Goal: Transaction & Acquisition: Book appointment/travel/reservation

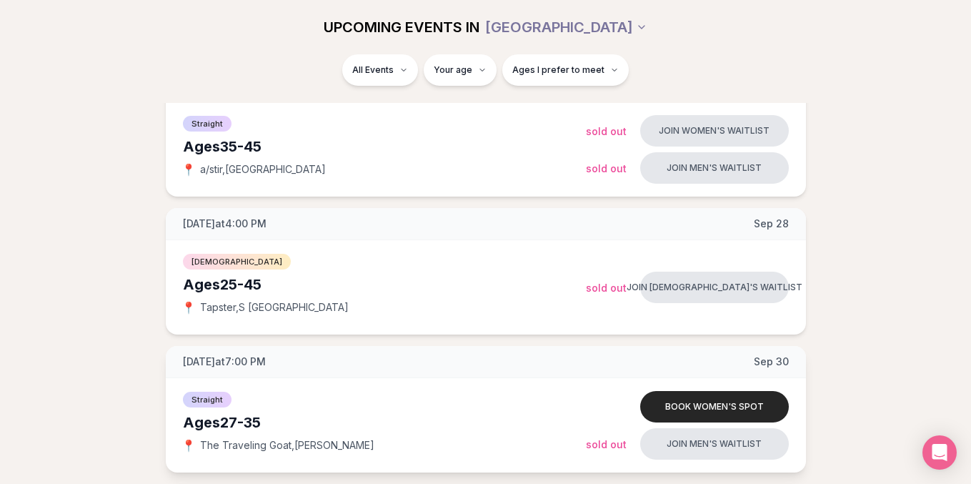
scroll to position [622, 0]
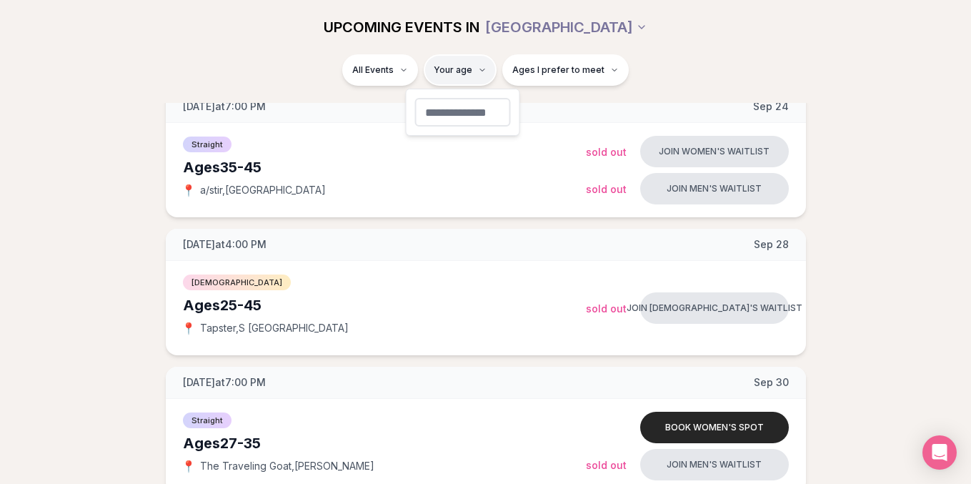
type input "**"
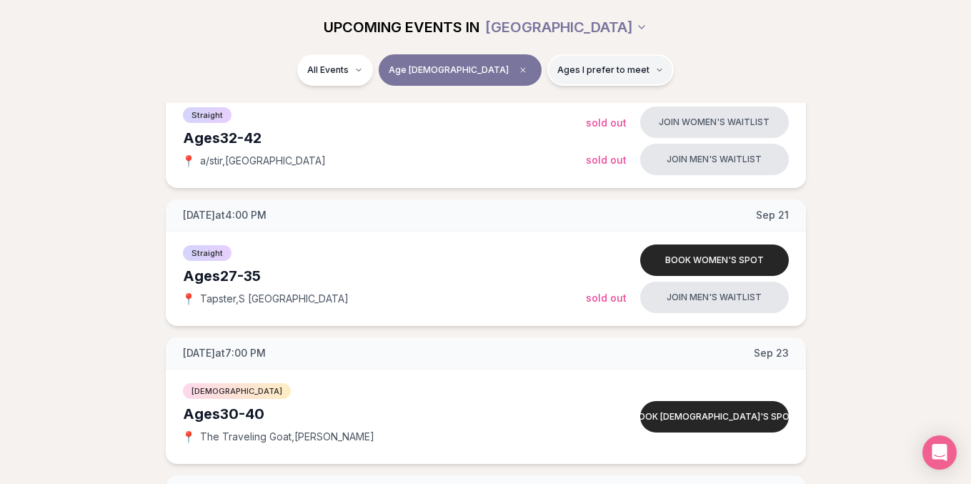
click at [578, 76] on button "Ages I prefer to meet" at bounding box center [610, 69] width 126 height 31
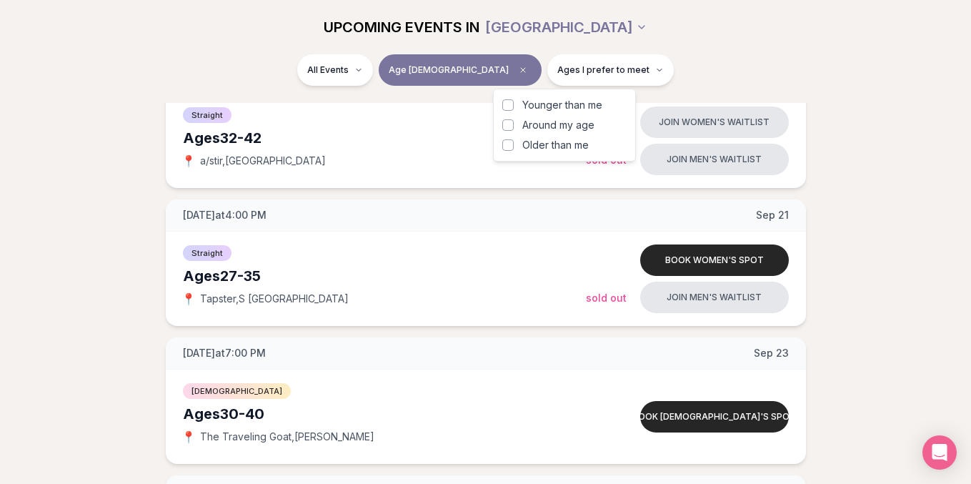
click at [574, 127] on span "Around my age" at bounding box center [558, 125] width 72 height 14
click at [514, 127] on button "Around my age" at bounding box center [507, 124] width 11 height 11
click at [640, 73] on div "All Events Age 35 Same age" at bounding box center [486, 72] width 800 height 37
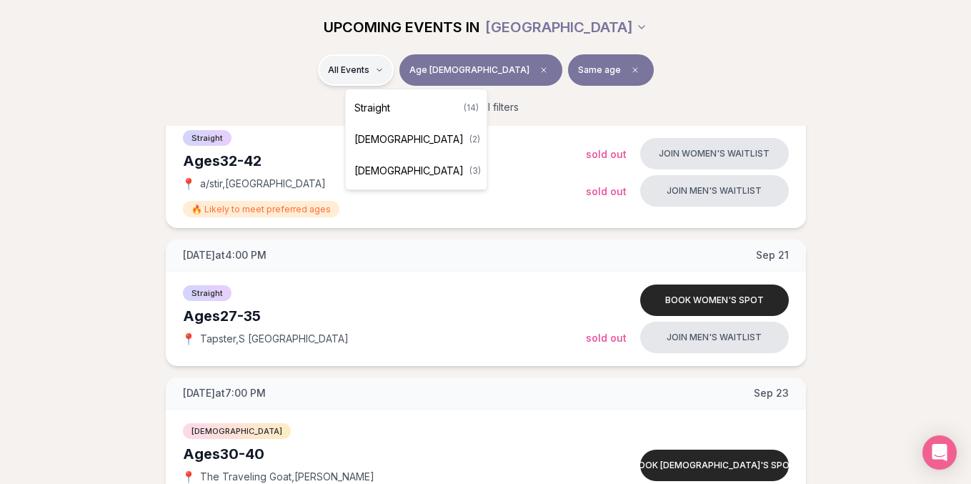
click at [409, 111] on div "Straight ( 14 )" at bounding box center [417, 107] width 136 height 31
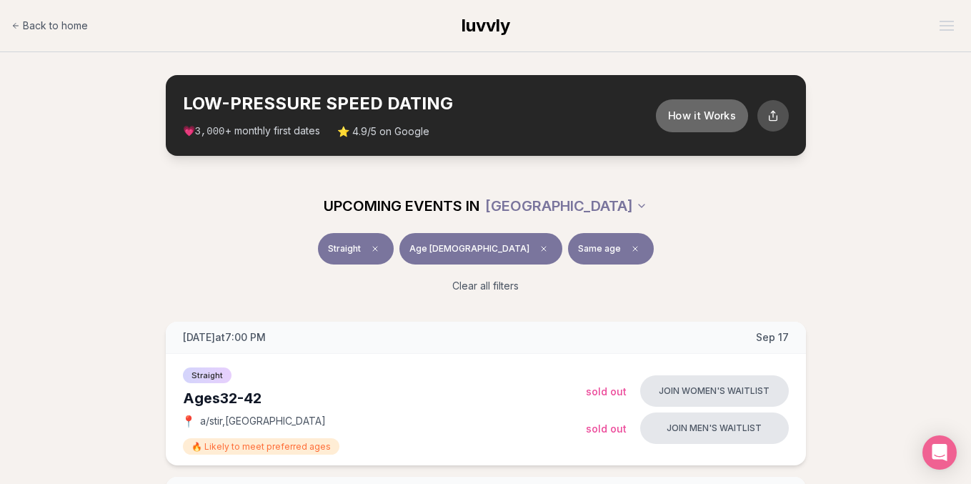
click at [696, 108] on button "How it Works" at bounding box center [701, 115] width 92 height 33
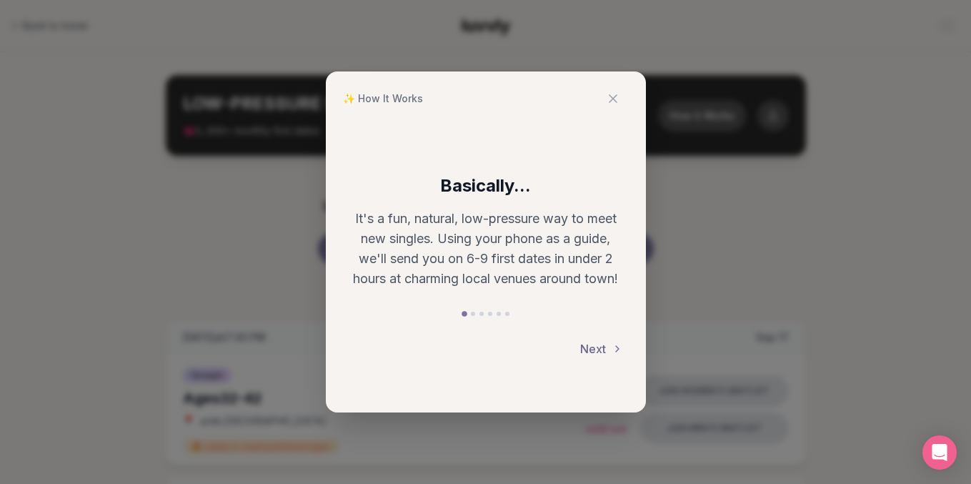
click at [604, 353] on button "Next" at bounding box center [601, 348] width 43 height 31
click at [603, 351] on button "Next" at bounding box center [601, 348] width 43 height 31
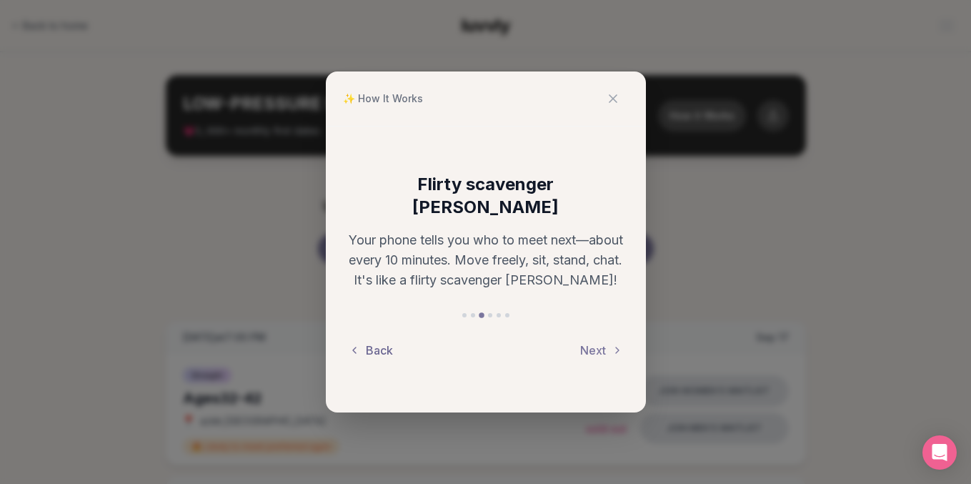
click at [379, 339] on button "Back" at bounding box center [371, 349] width 44 height 31
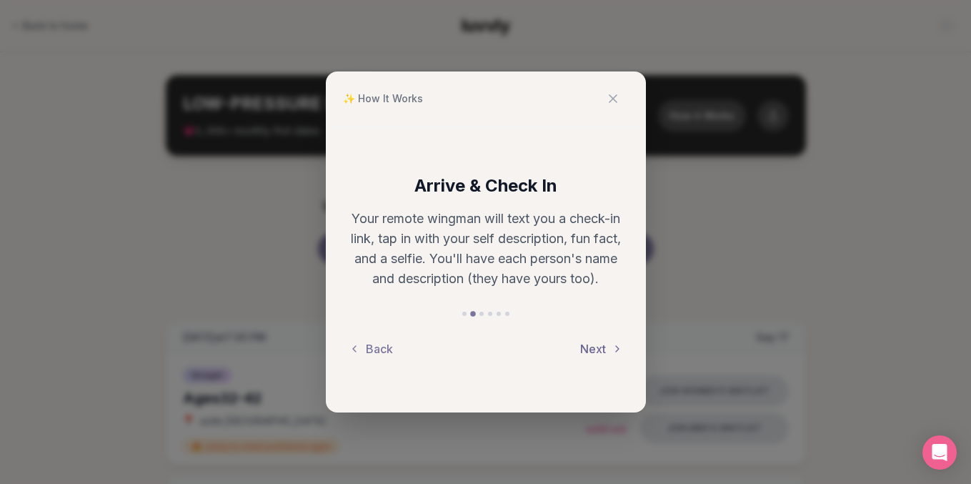
click at [602, 345] on button "Next" at bounding box center [601, 348] width 43 height 31
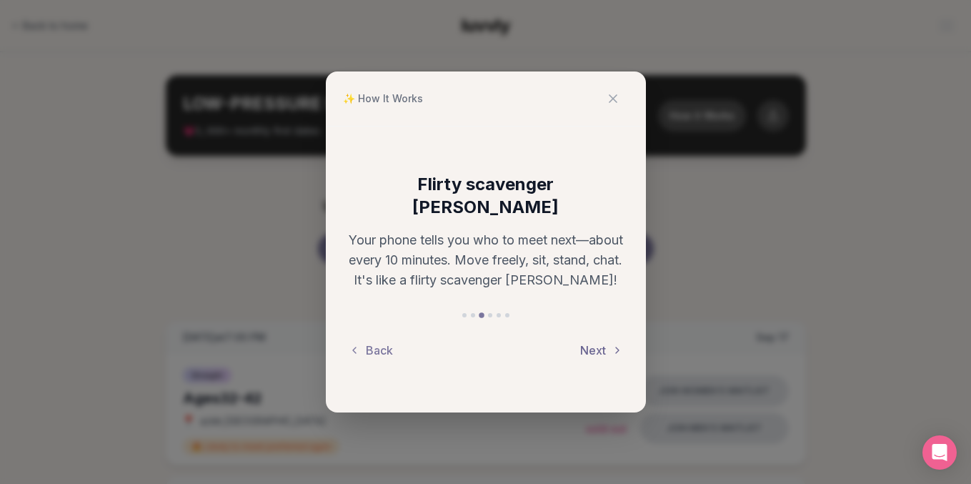
click at [603, 341] on button "Next" at bounding box center [601, 349] width 43 height 31
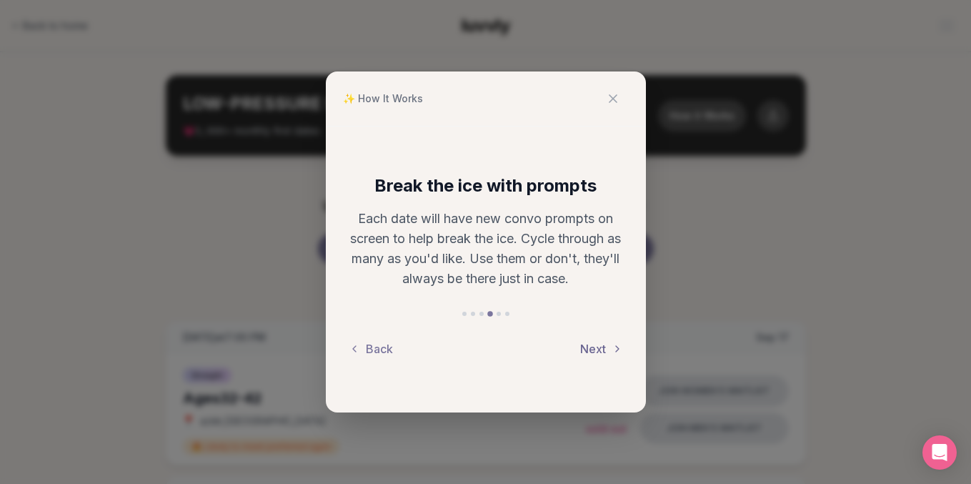
click at [601, 344] on button "Next" at bounding box center [601, 348] width 43 height 31
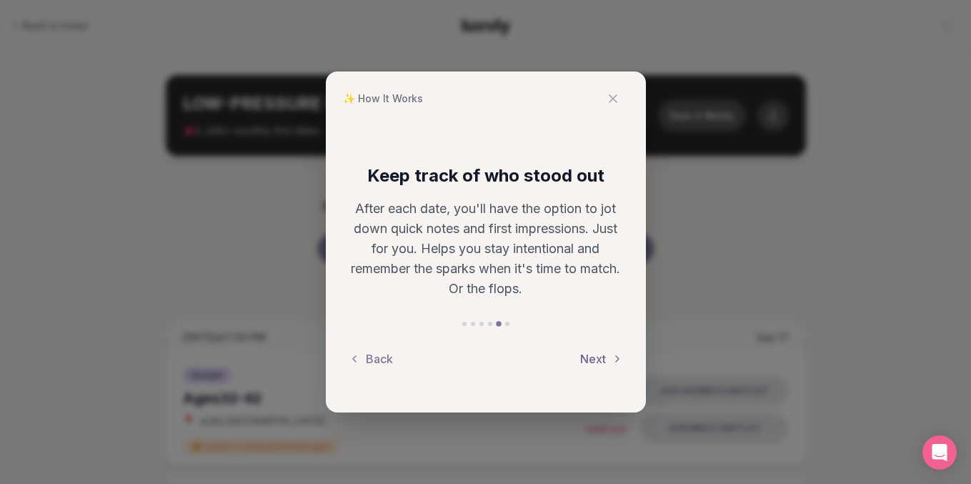
click at [600, 353] on button "Next" at bounding box center [601, 358] width 43 height 31
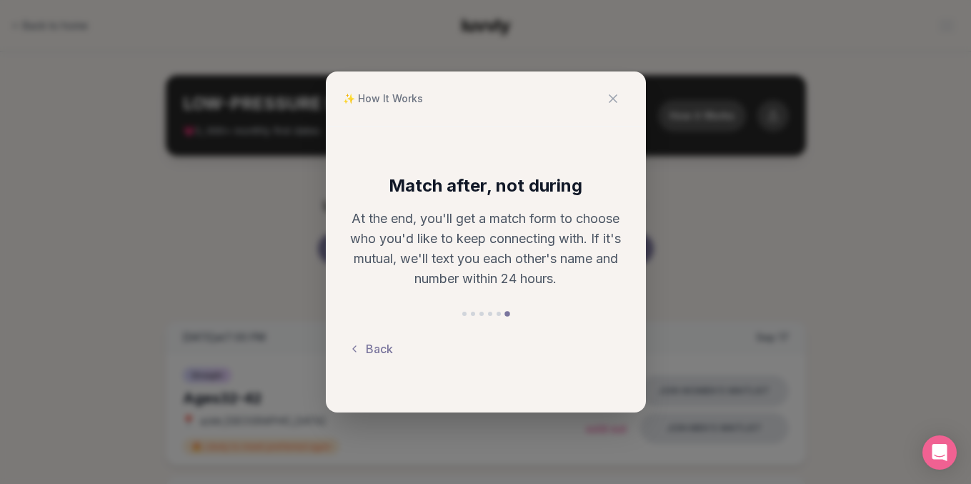
click at [584, 334] on div "Back" at bounding box center [486, 348] width 274 height 31
click at [612, 95] on icon at bounding box center [613, 98] width 14 height 14
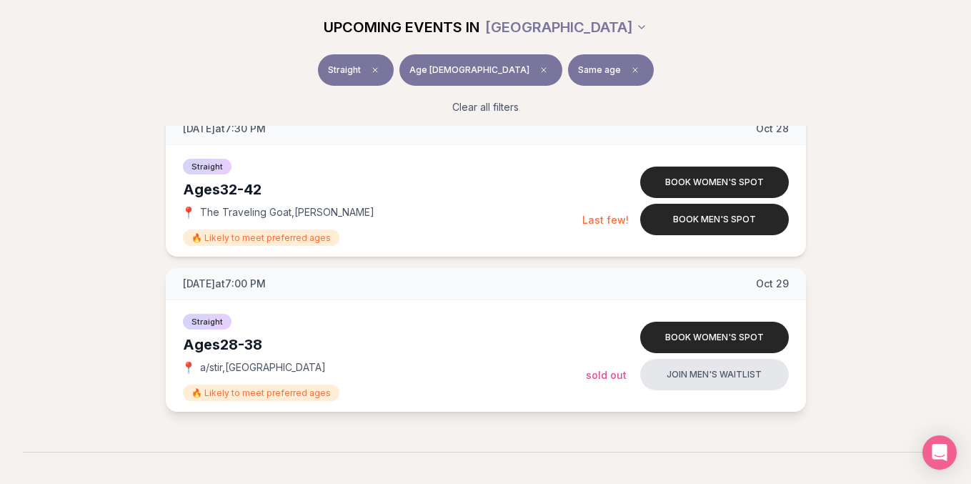
scroll to position [1968, 0]
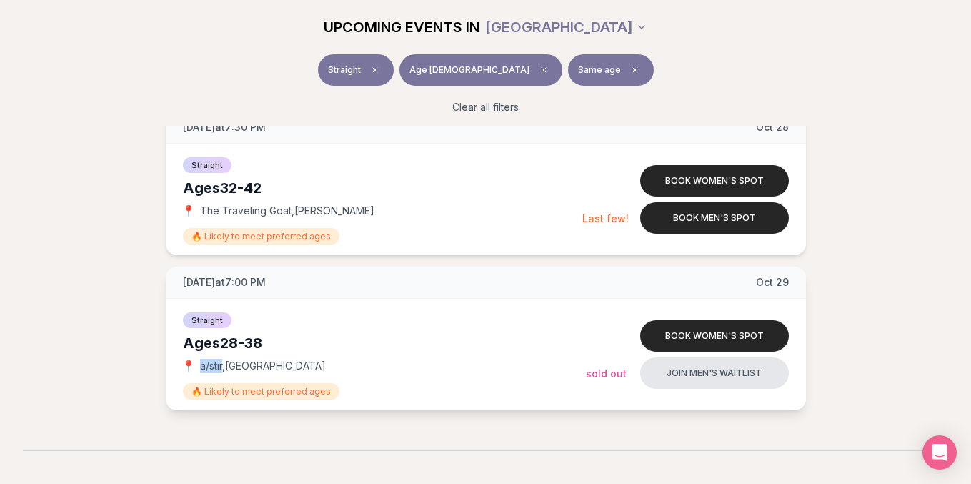
drag, startPoint x: 201, startPoint y: 366, endPoint x: 222, endPoint y: 366, distance: 20.7
click at [222, 366] on span "a/stir , Cap Hill" at bounding box center [263, 366] width 126 height 14
copy span "a/stir"
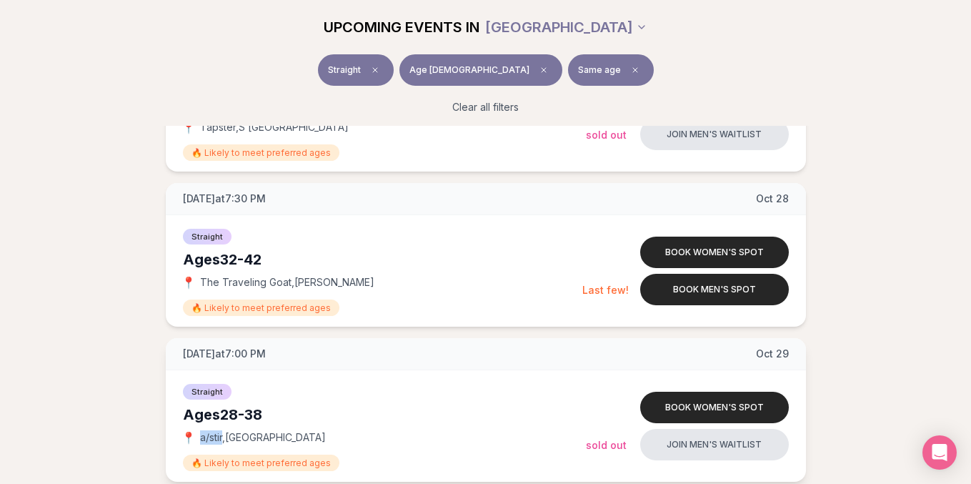
scroll to position [1953, 0]
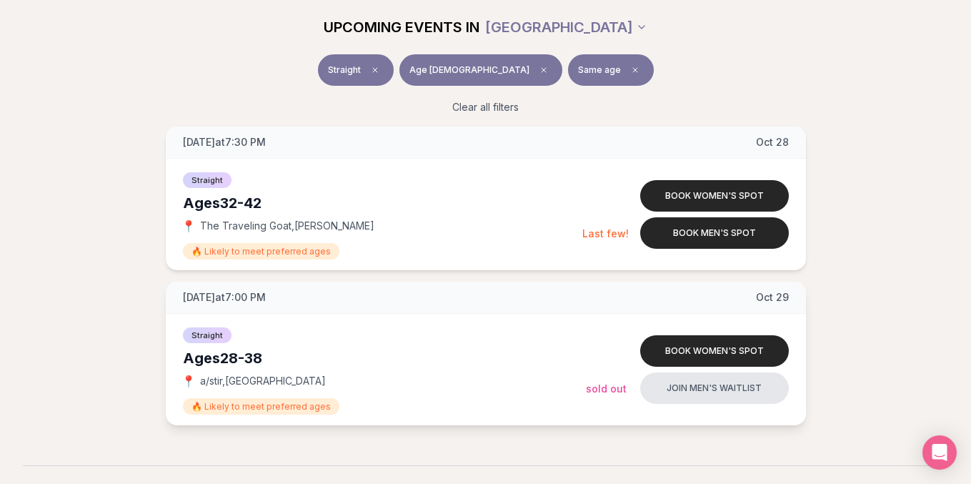
click at [537, 352] on div "Ages 28-38" at bounding box center [384, 358] width 403 height 20
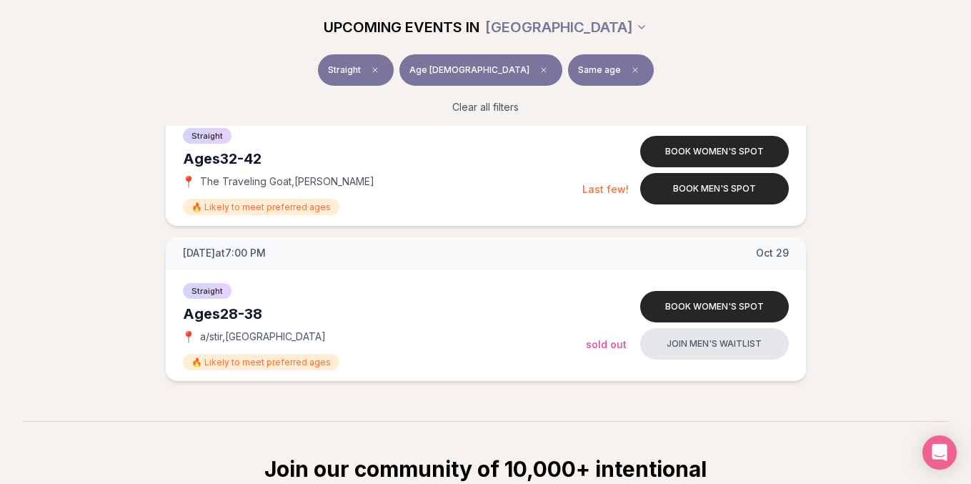
scroll to position [1998, 0]
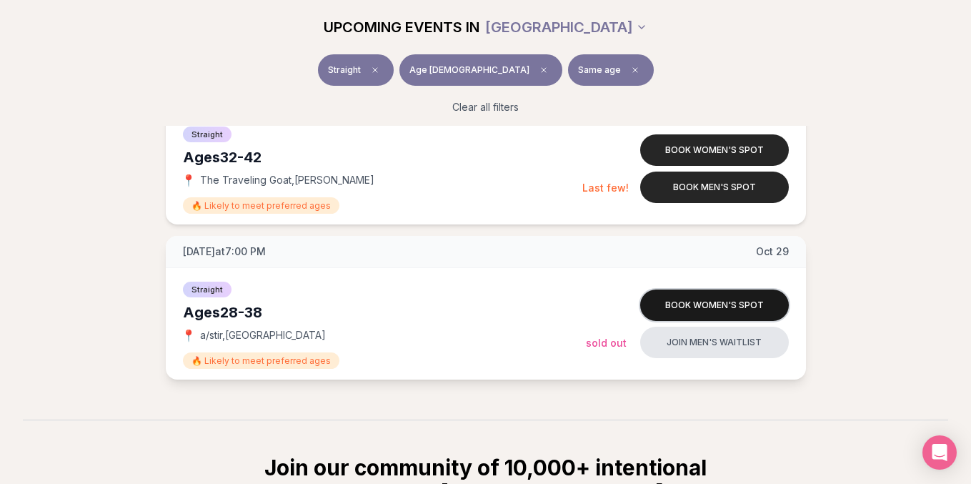
click at [699, 306] on button "Book women's spot" at bounding box center [714, 304] width 149 height 31
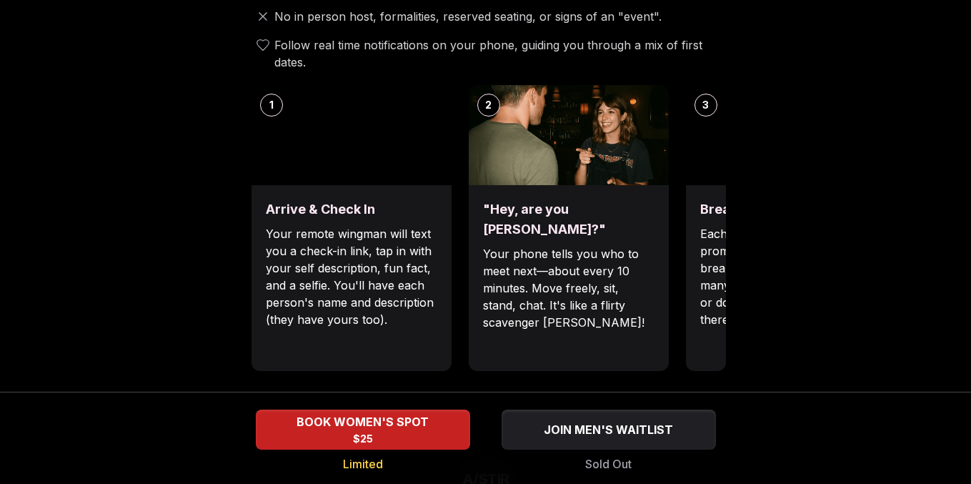
scroll to position [530, 0]
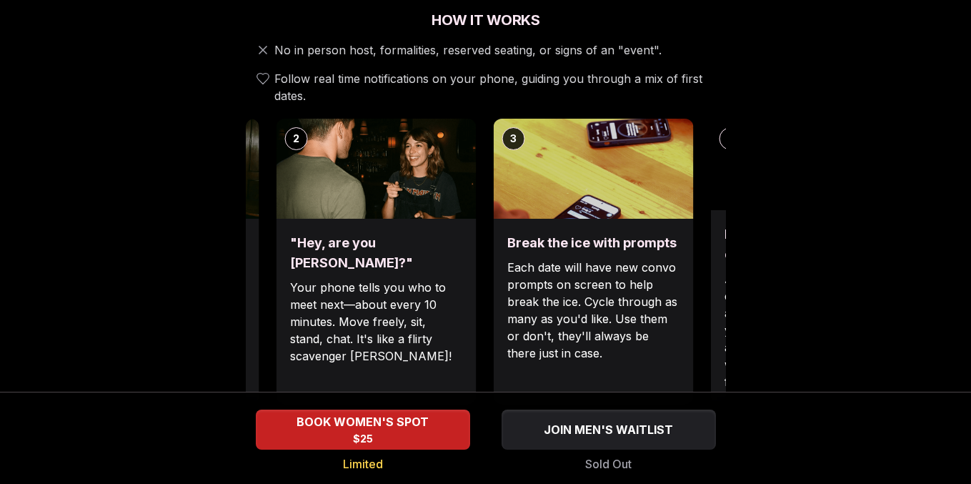
click at [494, 267] on div "Break the ice with prompts Each date will have new convo prompts on screen to h…" at bounding box center [593, 312] width 200 height 186
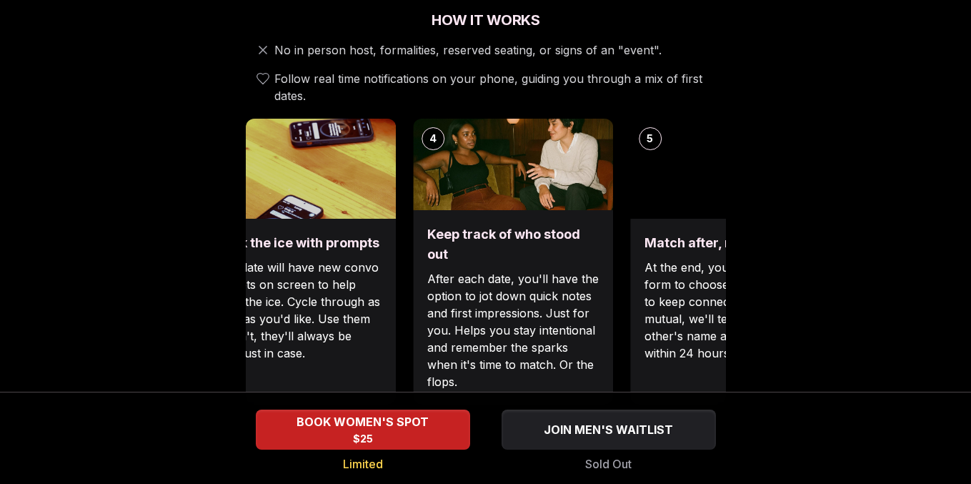
click at [409, 287] on div "1 Arrive & Check In Your remote wingman will text you a check-in link, tap in w…" at bounding box center [486, 262] width 480 height 286
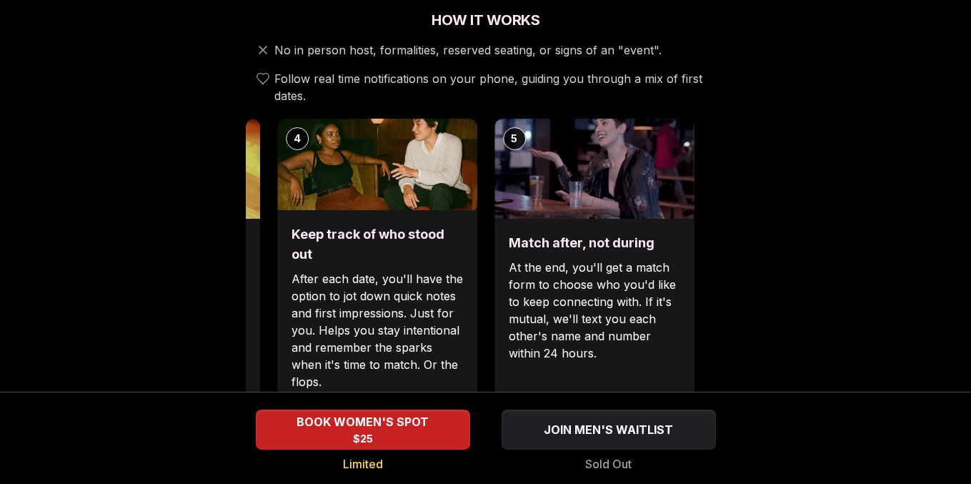
click at [355, 293] on div "Keep track of who stood out After each date, you'll have the option to jot down…" at bounding box center [377, 307] width 200 height 194
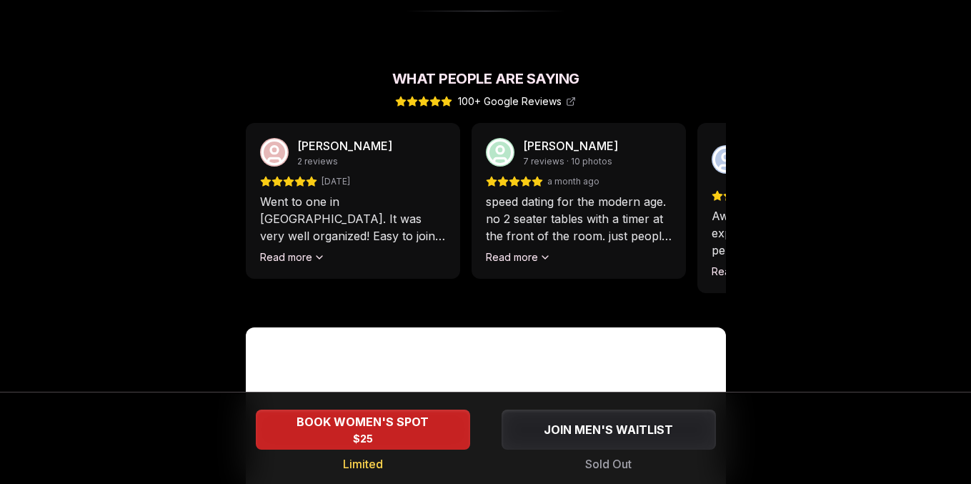
scroll to position [1259, 0]
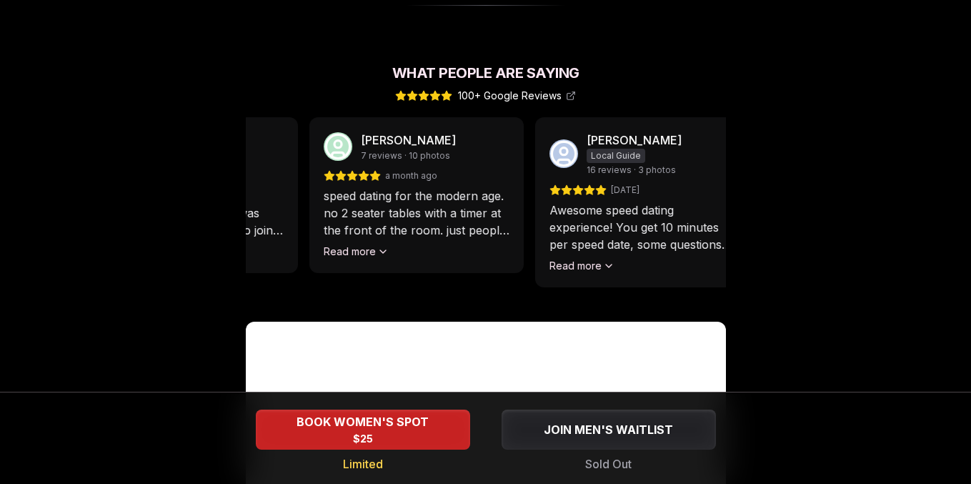
click at [364, 221] on div "speed dating for the modern age. no 2 seater tables with a timer at the front o…" at bounding box center [417, 222] width 186 height 71
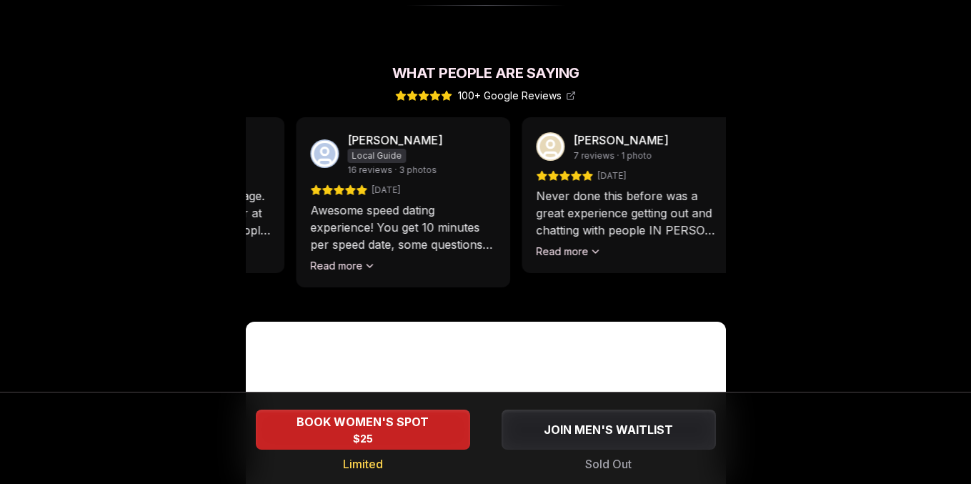
click at [377, 244] on div "Awesome speed dating experience! You get 10 minutes per speed date, some questi…" at bounding box center [403, 236] width 186 height 71
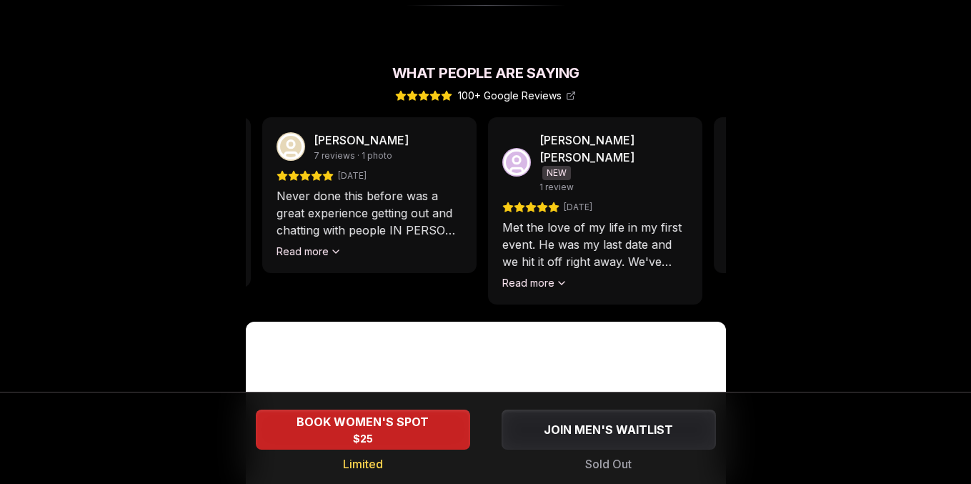
click at [338, 232] on div "Never done this before was a great experience getting out and chatting with peo…" at bounding box center [370, 222] width 186 height 71
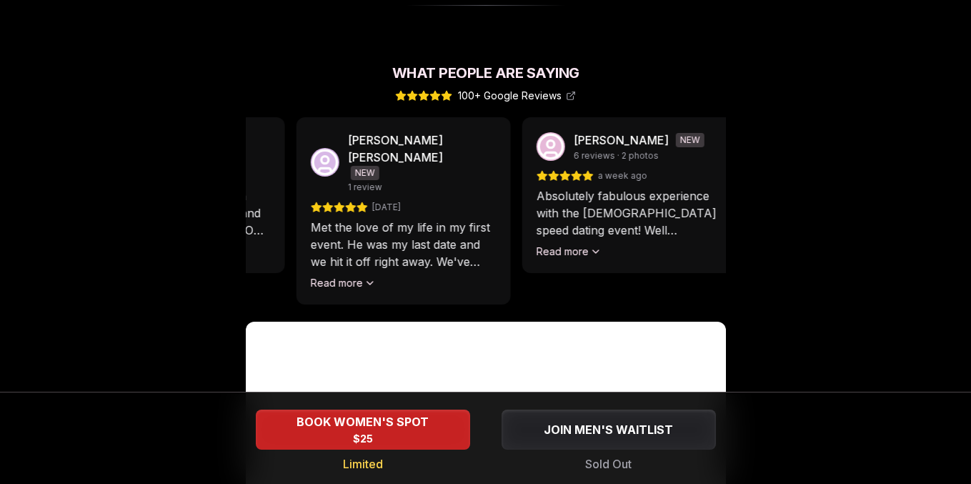
click at [322, 238] on p "Met the love of my life in my first event. He was my last date and we hit it of…" at bounding box center [403, 244] width 186 height 51
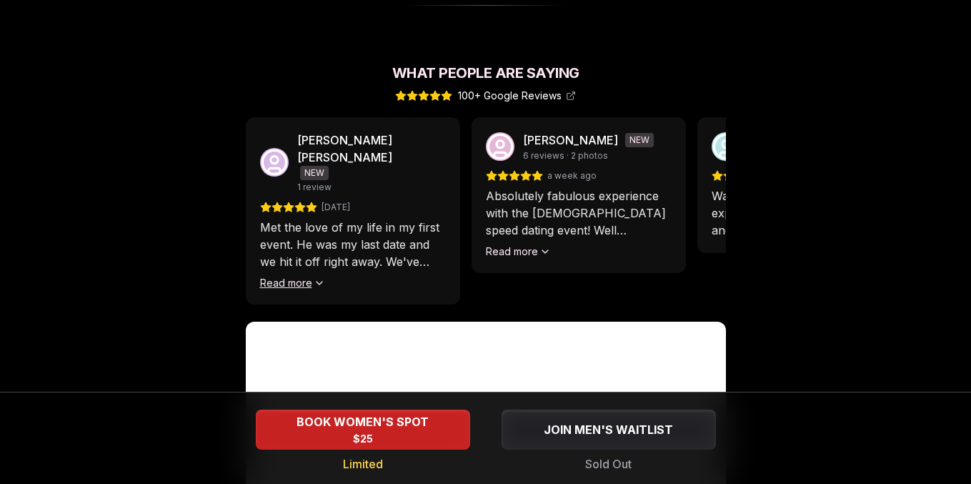
click at [307, 276] on button "Read more" at bounding box center [292, 283] width 65 height 14
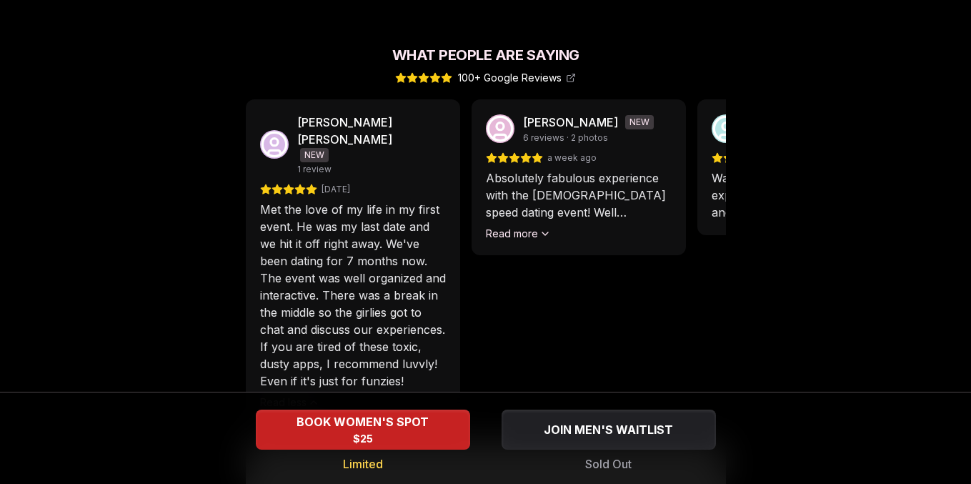
scroll to position [1278, 0]
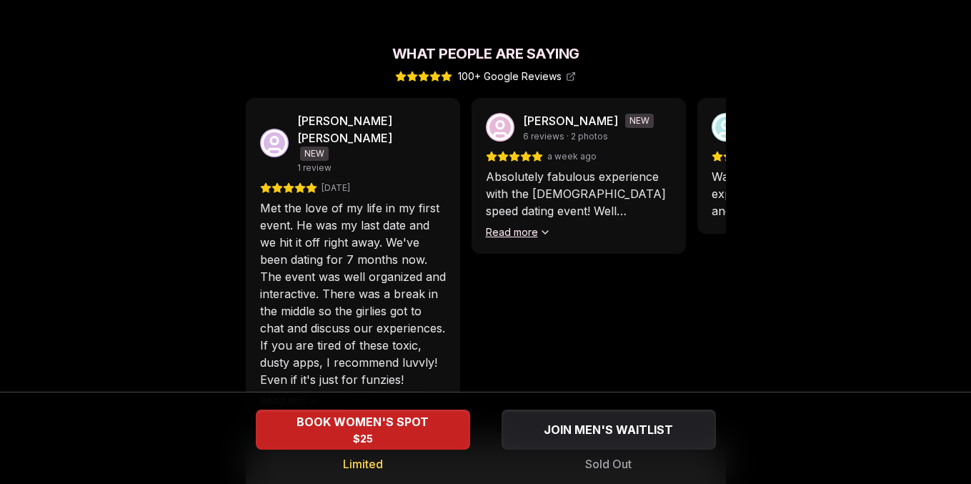
click at [520, 225] on button "Read more" at bounding box center [518, 232] width 65 height 14
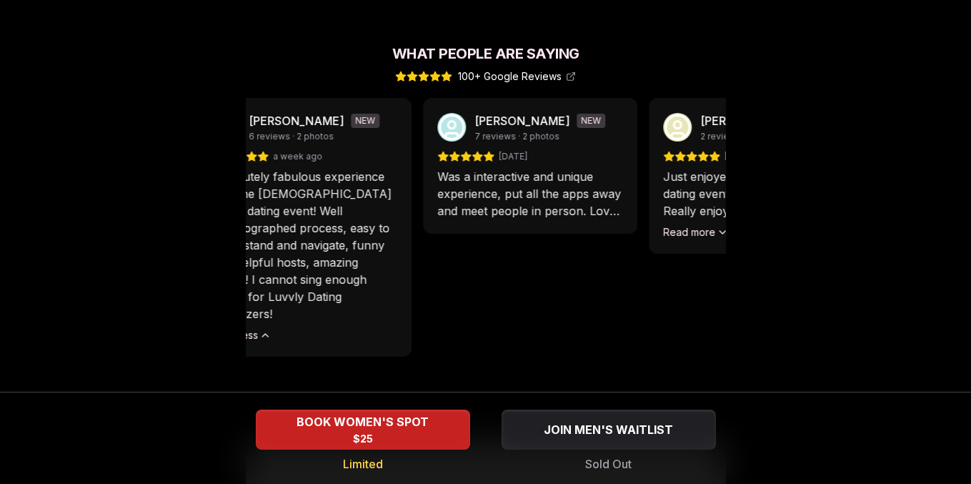
click at [353, 294] on div "Absolutely fabulous experience with the queer speed dating event! Well choreogr…" at bounding box center [304, 255] width 186 height 174
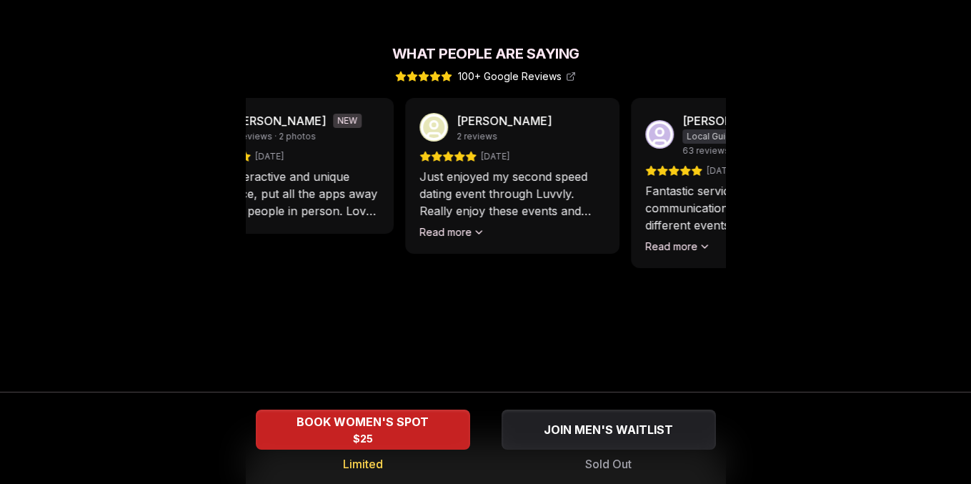
click at [273, 234] on div "Anna Selivanova 2 reviews 2 months ago Went to one in Portland. It was very wel…" at bounding box center [486, 260] width 480 height 324
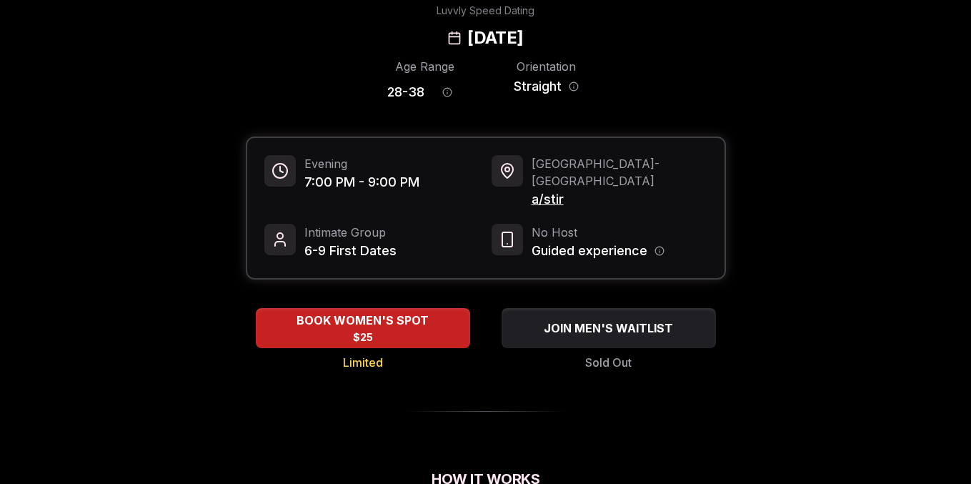
scroll to position [0, 0]
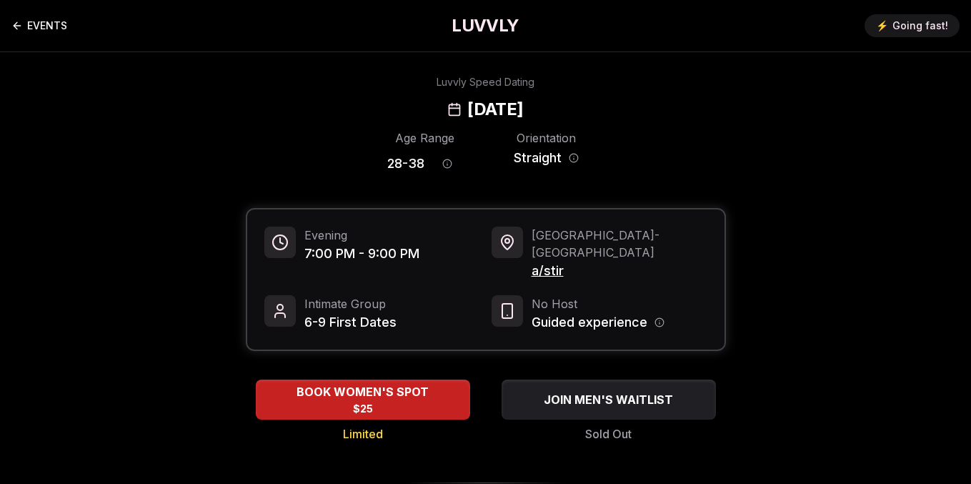
click at [55, 29] on link "EVENTS" at bounding box center [39, 25] width 56 height 29
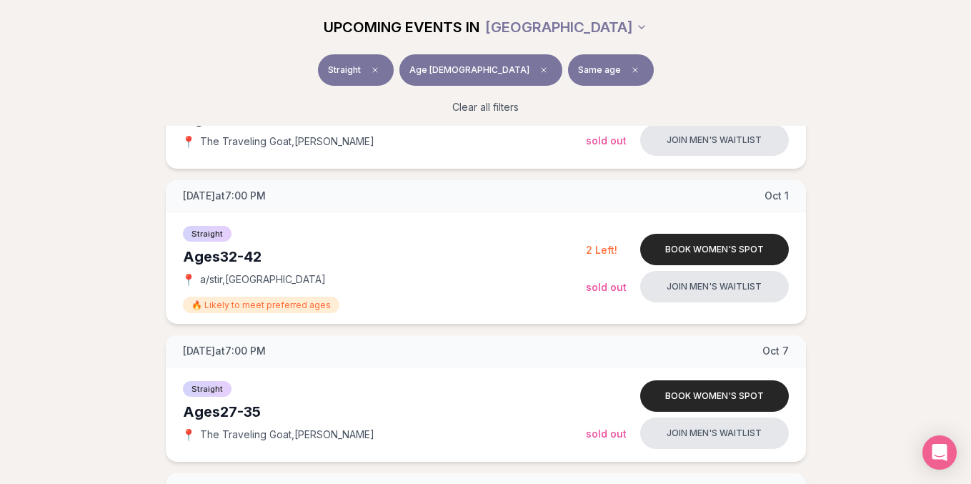
scroll to position [711, 0]
click at [660, 58] on div "Straight Age 35 Same age" at bounding box center [486, 72] width 800 height 37
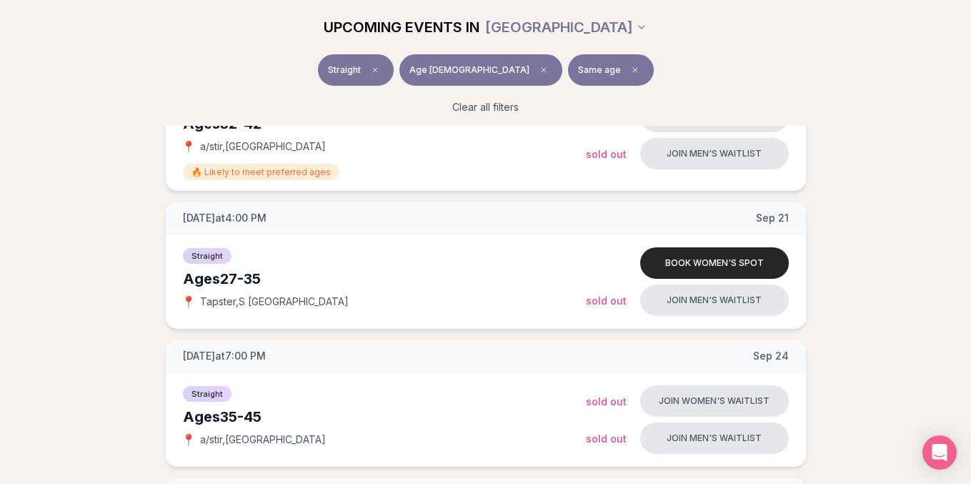
scroll to position [0, 0]
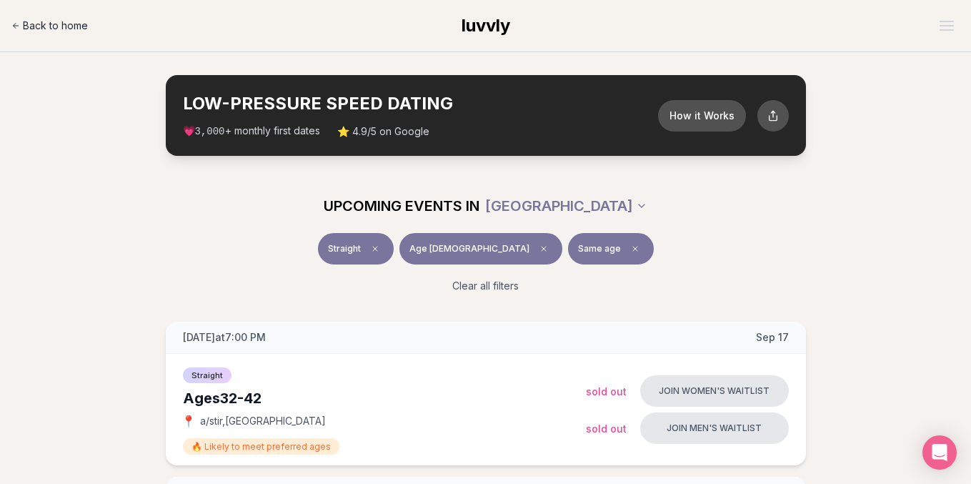
click at [39, 19] on span "Back to home" at bounding box center [55, 26] width 65 height 14
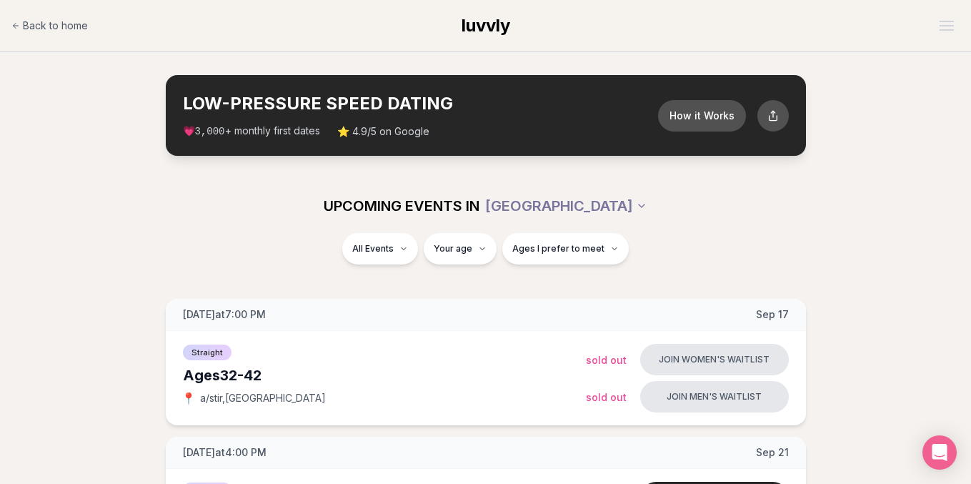
scroll to position [6, 0]
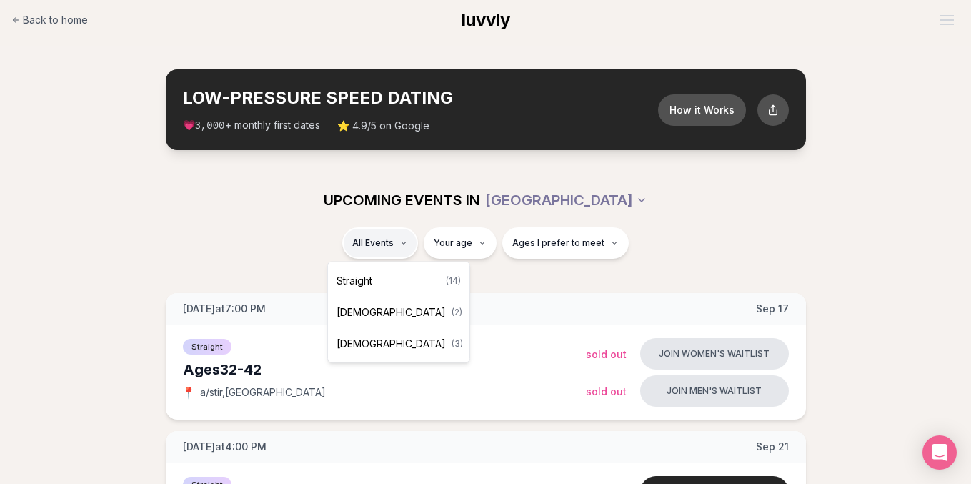
click at [399, 279] on div "Straight ( 14 )" at bounding box center [399, 280] width 136 height 31
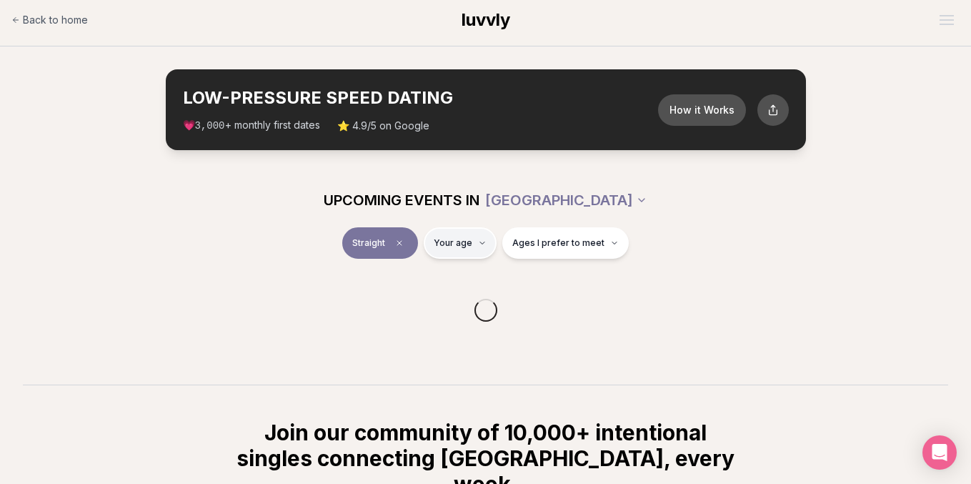
click at [457, 244] on html "Back to home luvvly LOW-PRESSURE SPEED DATING How it Works 💗 3,000 + monthly fi…" at bounding box center [485, 367] width 971 height 747
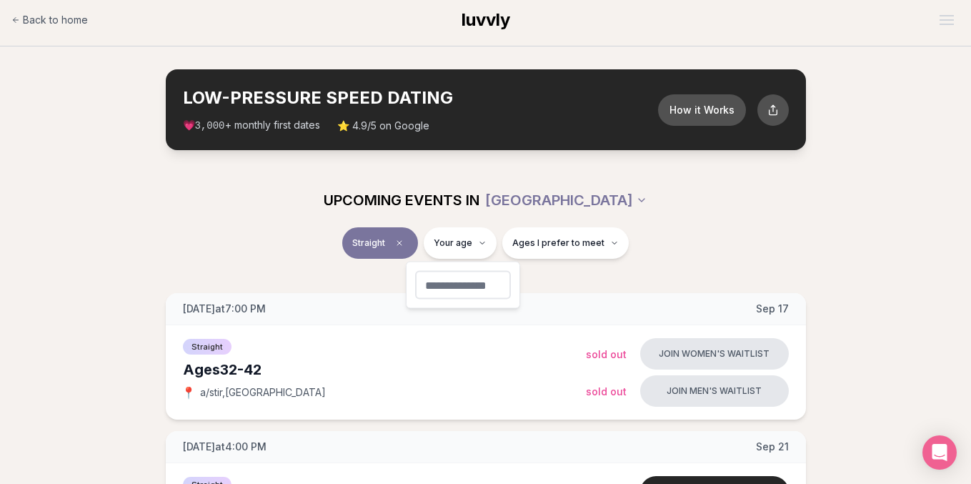
click at [457, 287] on input "number" at bounding box center [463, 285] width 96 height 29
type input "**"
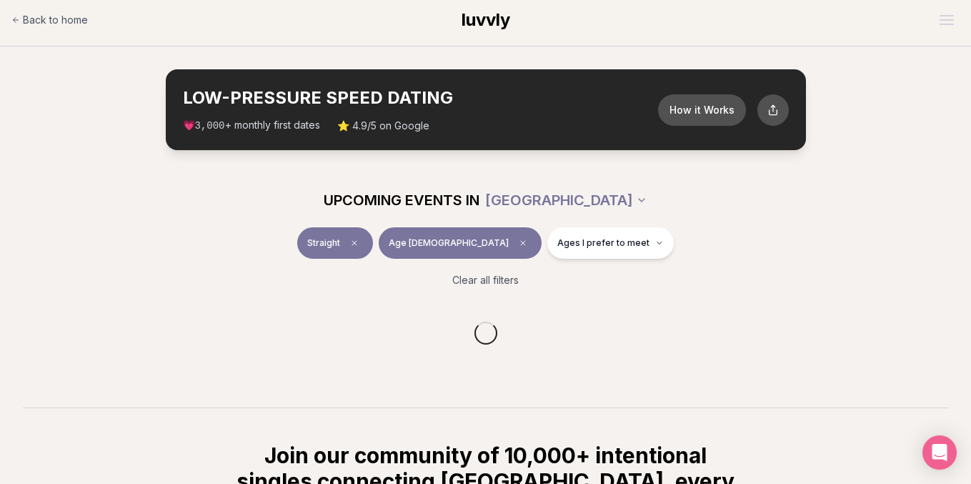
click at [618, 273] on div "Clear all filters" at bounding box center [486, 279] width 800 height 31
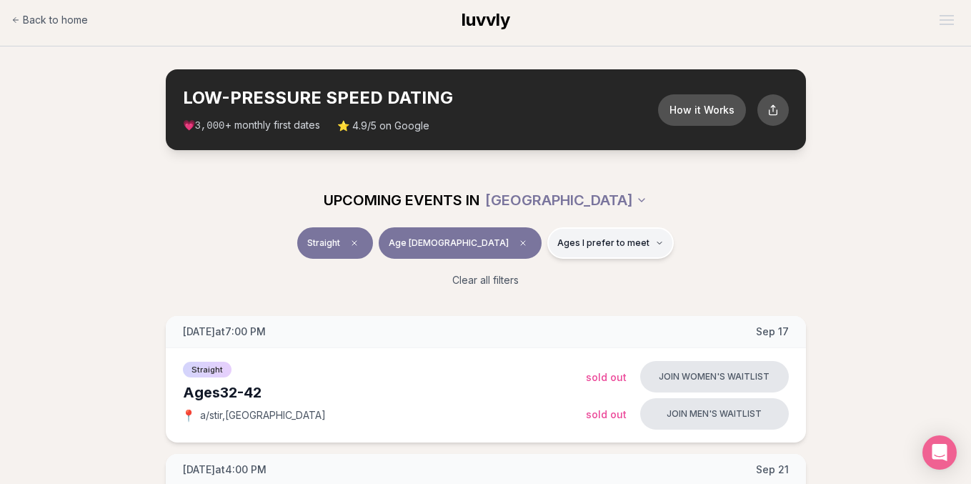
click at [584, 238] on span "Ages I prefer to meet" at bounding box center [603, 242] width 92 height 11
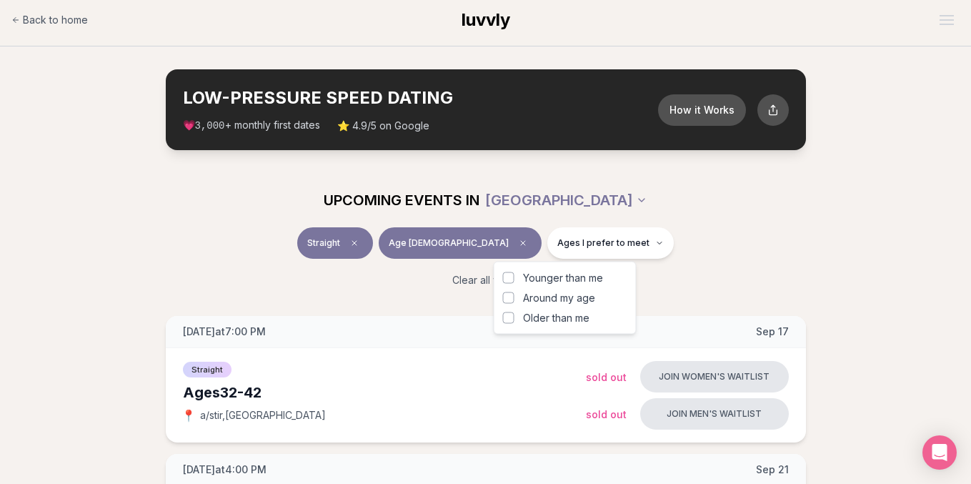
click at [573, 297] on span "Around my age" at bounding box center [559, 298] width 72 height 14
click at [514, 297] on button "Around my age" at bounding box center [508, 297] width 11 height 11
click at [698, 265] on div "Clear all filters" at bounding box center [486, 279] width 800 height 31
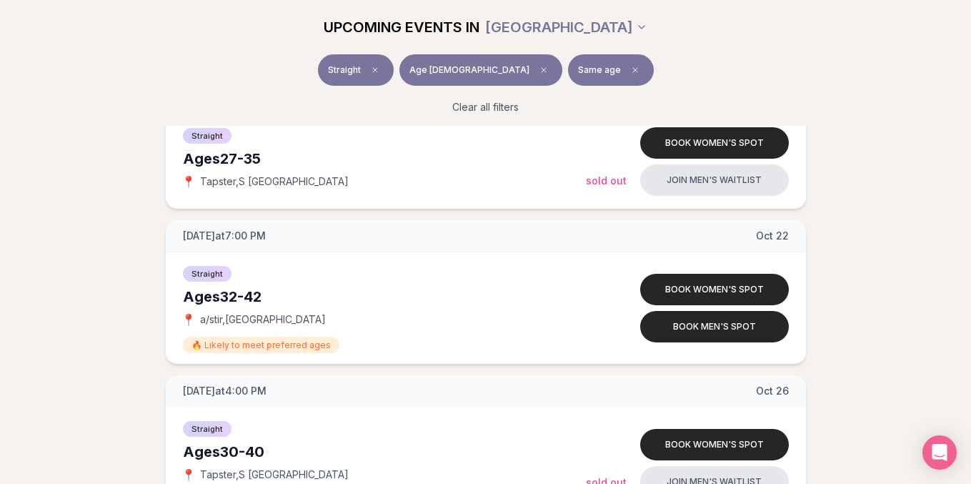
scroll to position [1550, 0]
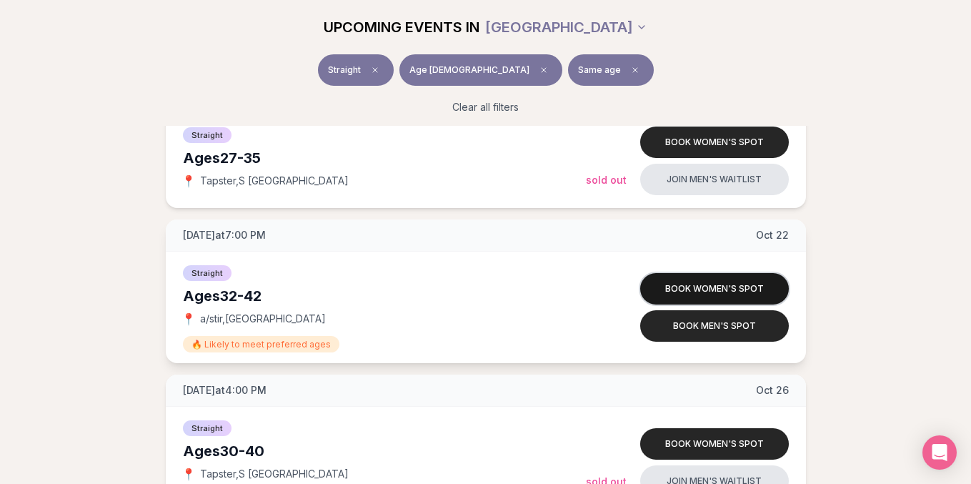
click at [677, 292] on button "Book women's spot" at bounding box center [714, 288] width 149 height 31
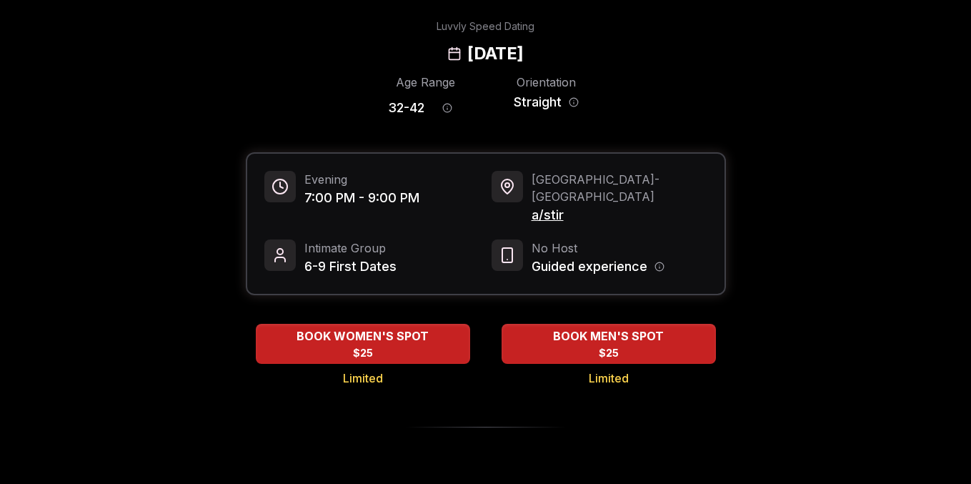
scroll to position [66, 0]
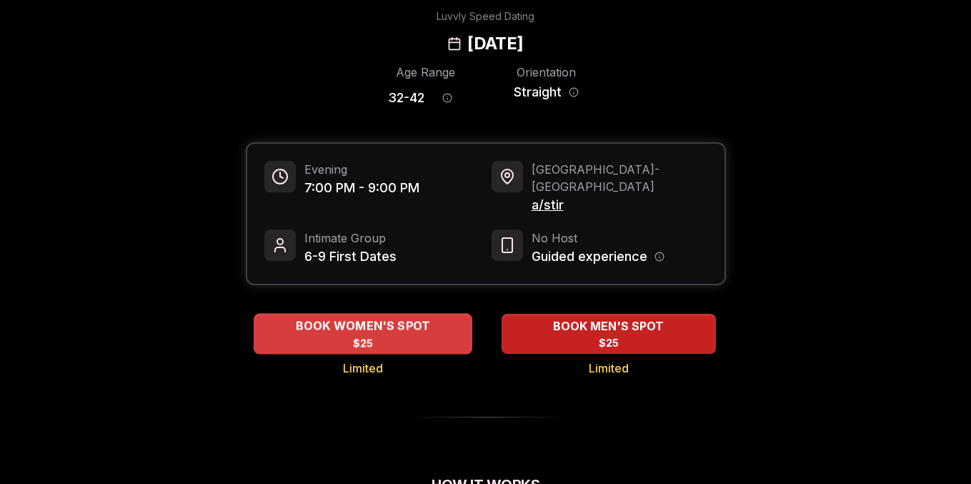
click at [420, 322] on div "BOOK WOMEN'S SPOT $25" at bounding box center [363, 333] width 219 height 39
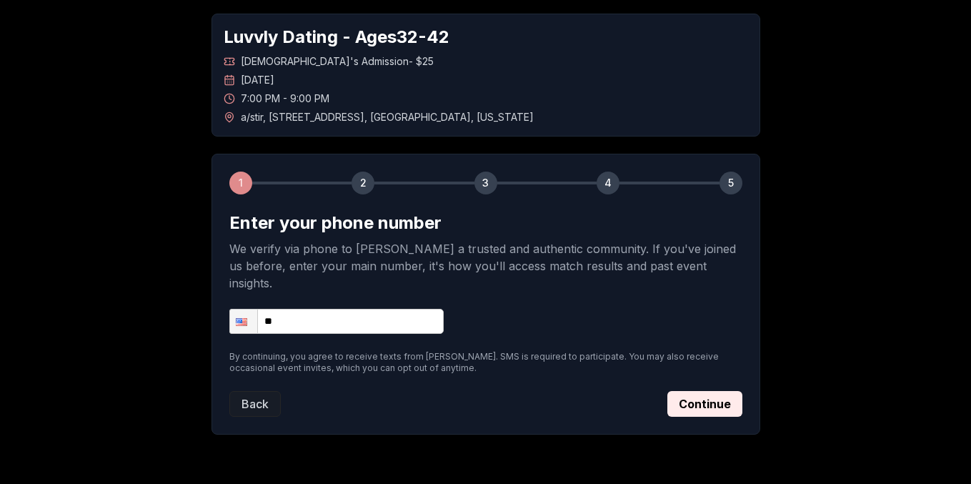
scroll to position [89, 0]
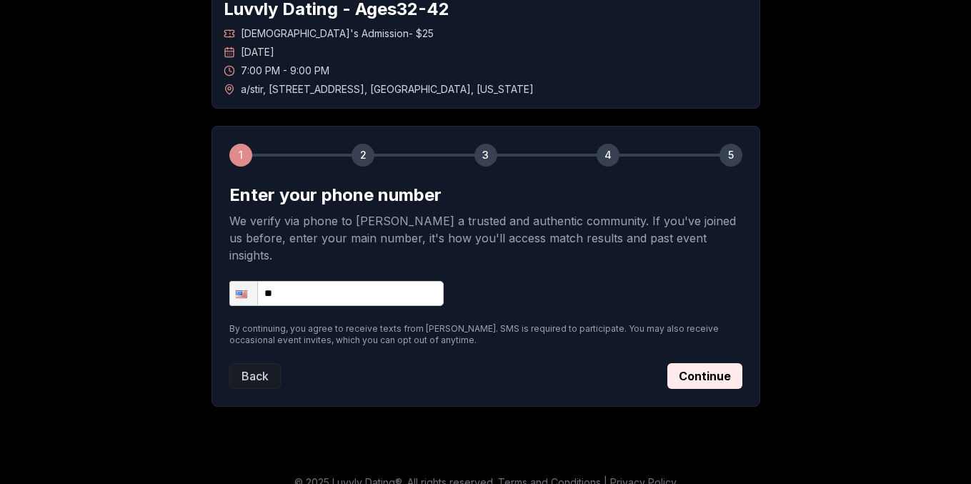
click at [352, 281] on input "**" at bounding box center [336, 293] width 214 height 25
type input "**********"
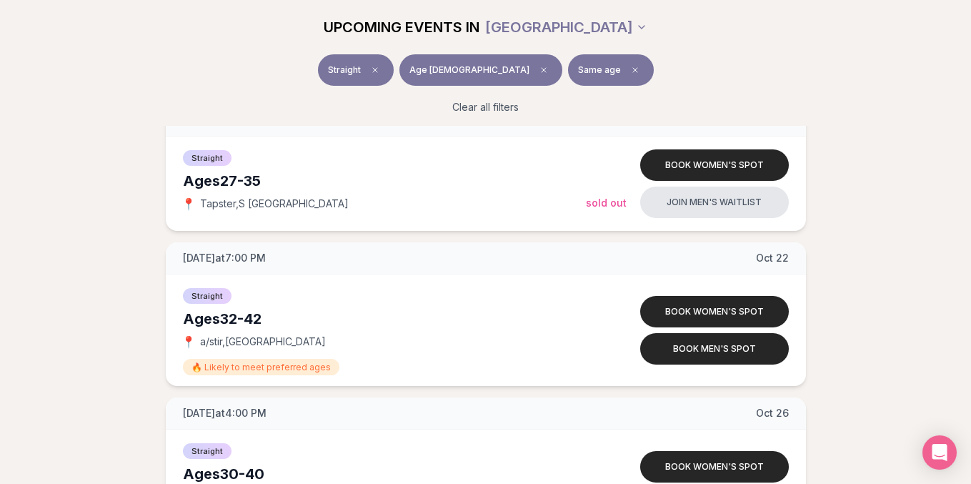
scroll to position [1529, 0]
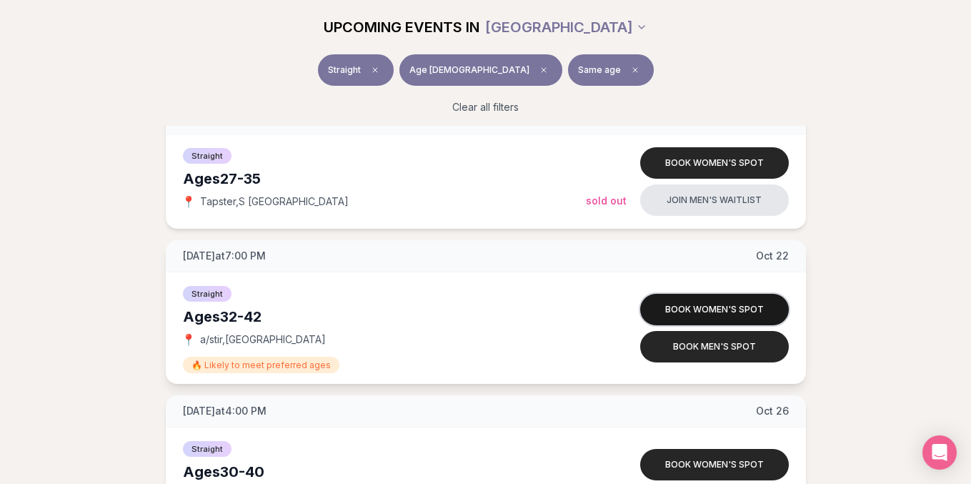
click at [677, 311] on button "Book women's spot" at bounding box center [714, 309] width 149 height 31
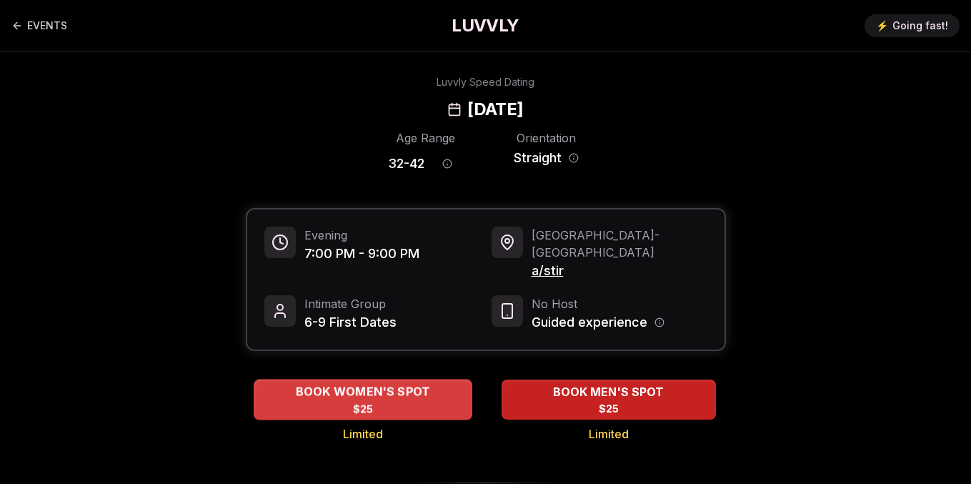
click at [409, 384] on div "BOOK WOMEN'S SPOT $25" at bounding box center [363, 398] width 219 height 39
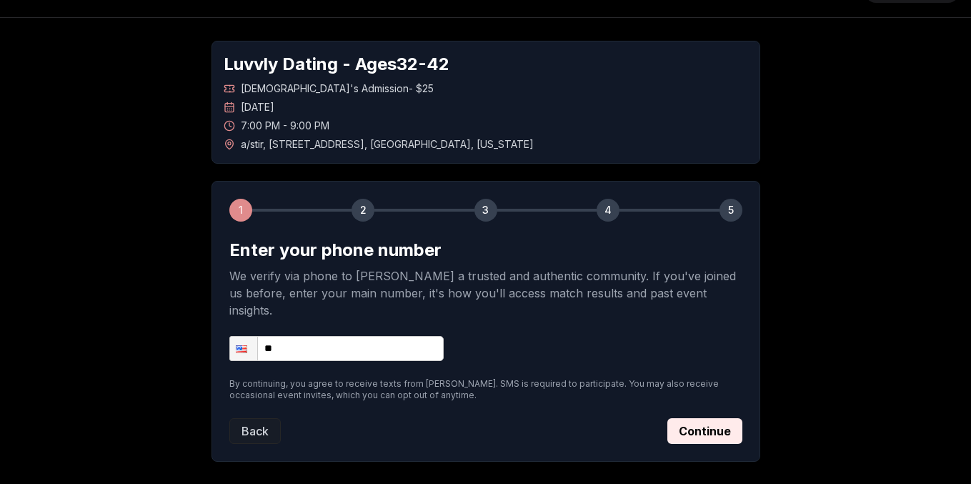
scroll to position [51, 0]
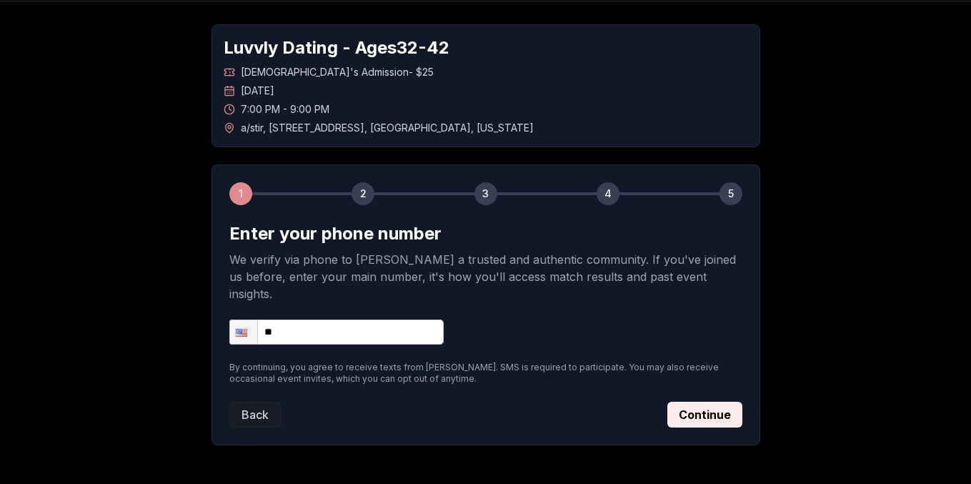
click at [393, 319] on input "**" at bounding box center [336, 331] width 214 height 25
type input "**********"
click at [689, 402] on button "Continue" at bounding box center [704, 415] width 75 height 26
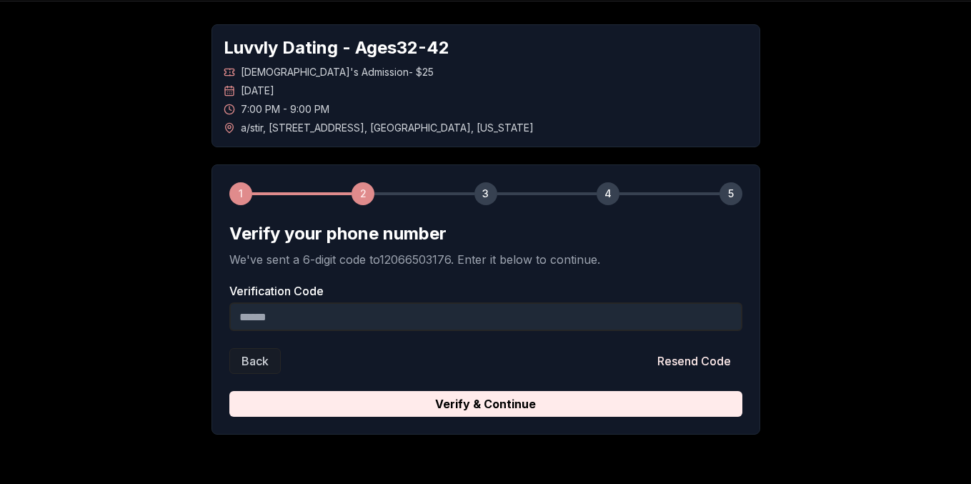
click at [500, 326] on input "Verification Code" at bounding box center [485, 316] width 513 height 29
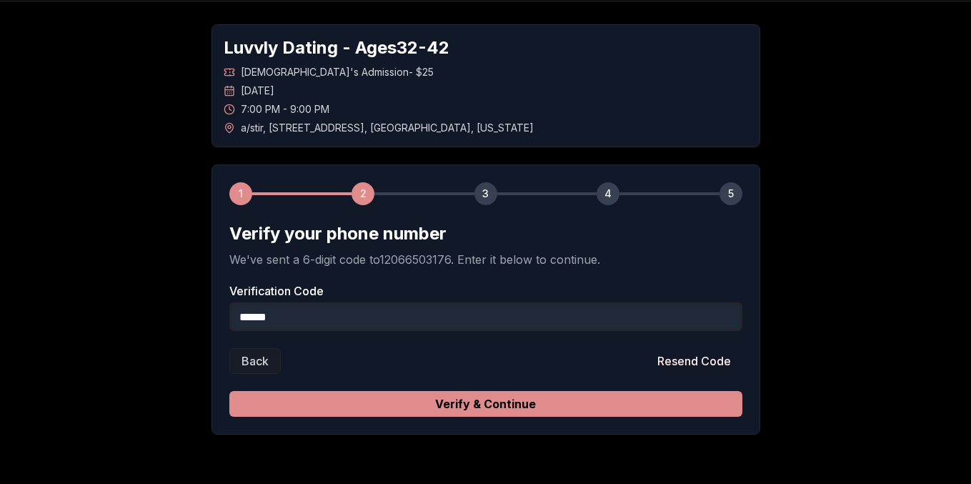
type input "******"
click at [497, 402] on button "Verify & Continue" at bounding box center [485, 404] width 513 height 26
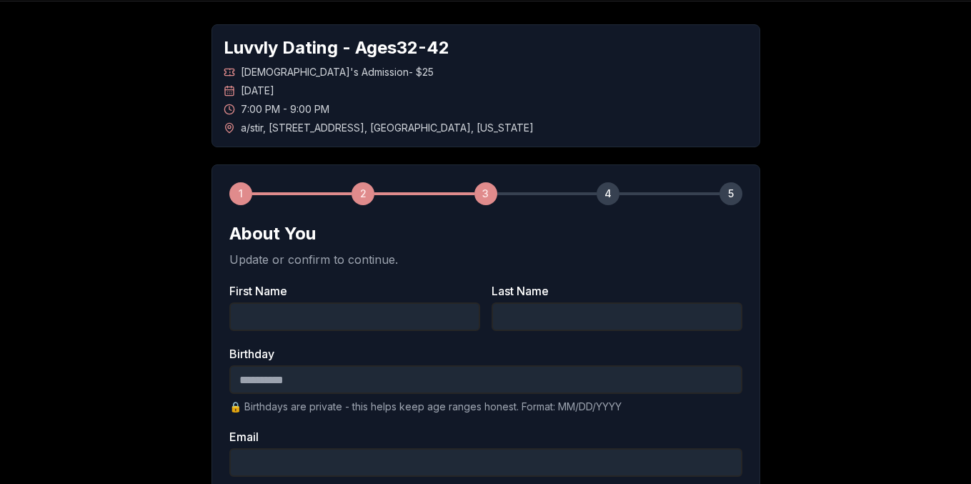
click at [399, 317] on input "First Name" at bounding box center [354, 316] width 251 height 29
type input "******"
type input "*****"
type input "**********"
click at [431, 379] on input "Birthday" at bounding box center [485, 379] width 513 height 29
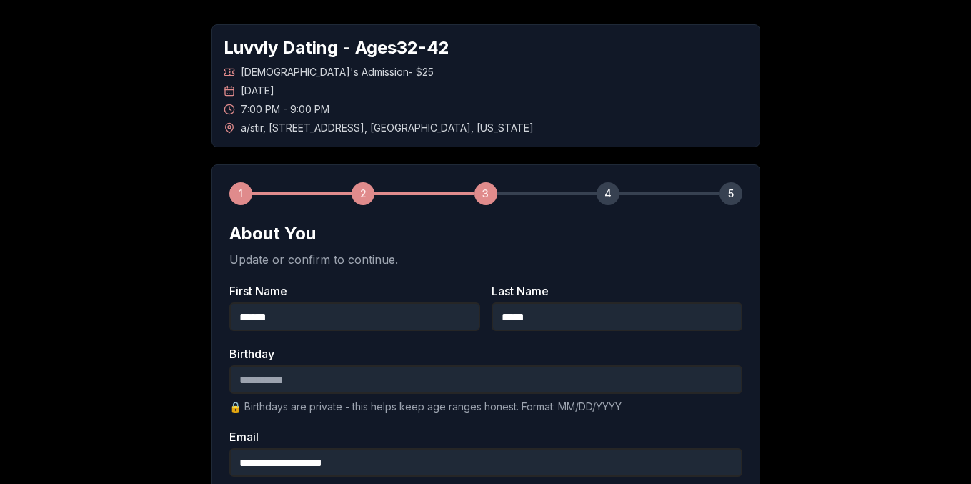
click at [431, 379] on input "Birthday" at bounding box center [485, 379] width 513 height 29
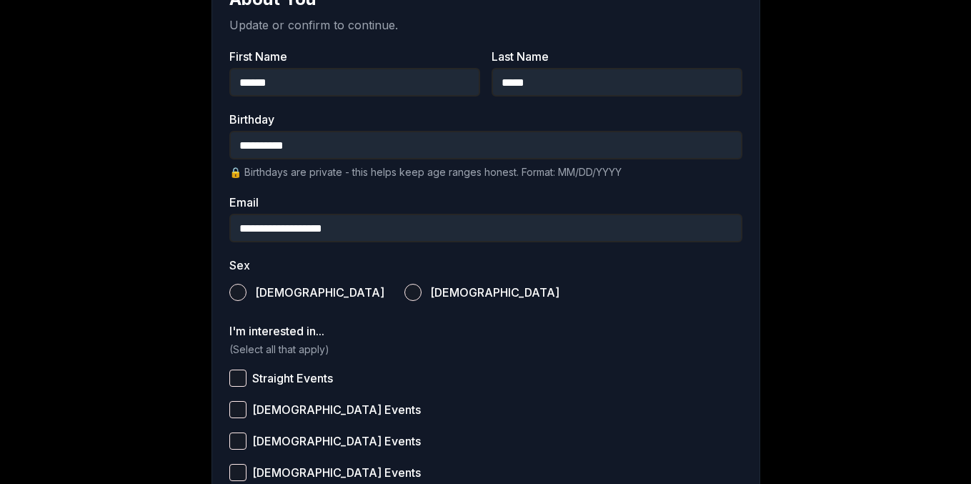
scroll to position [304, 0]
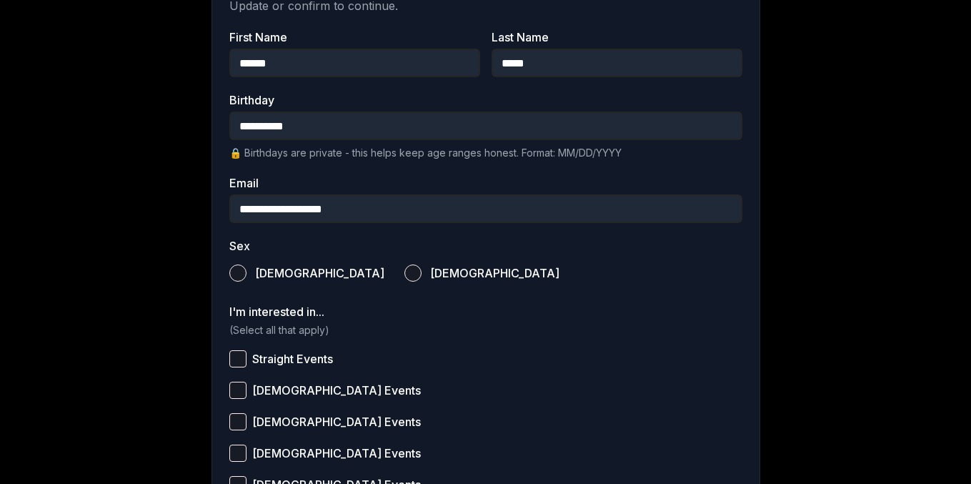
type input "**********"
click at [404, 277] on button "Female" at bounding box center [412, 272] width 17 height 17
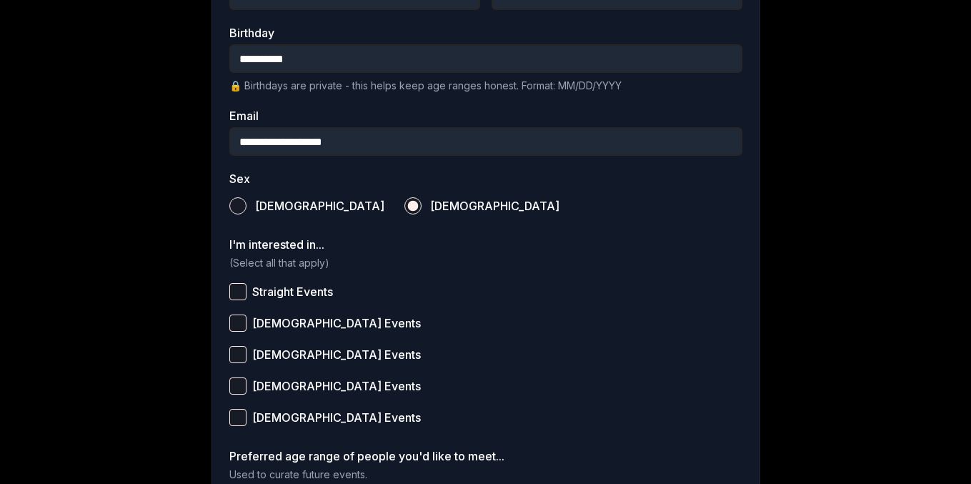
scroll to position [401, 0]
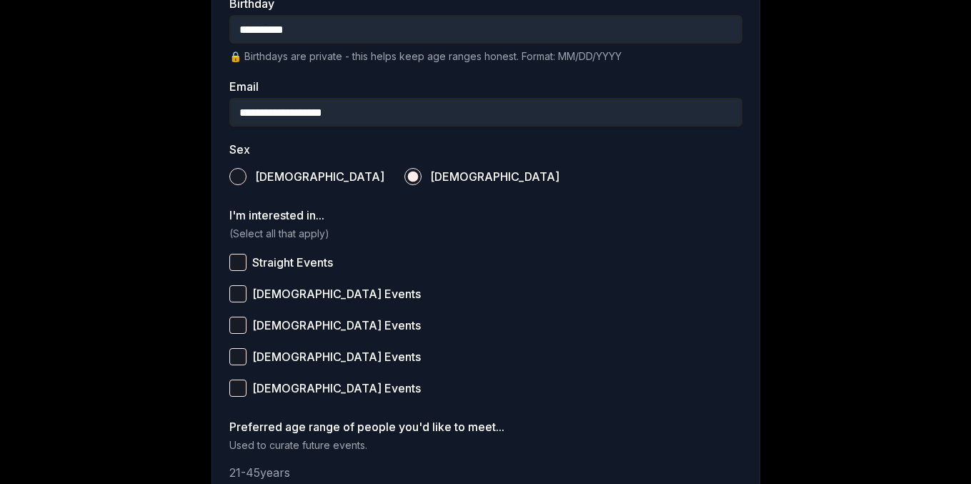
click at [320, 262] on span "Straight Events" at bounding box center [292, 262] width 81 height 11
click at [247, 262] on button "Straight Events" at bounding box center [237, 262] width 17 height 17
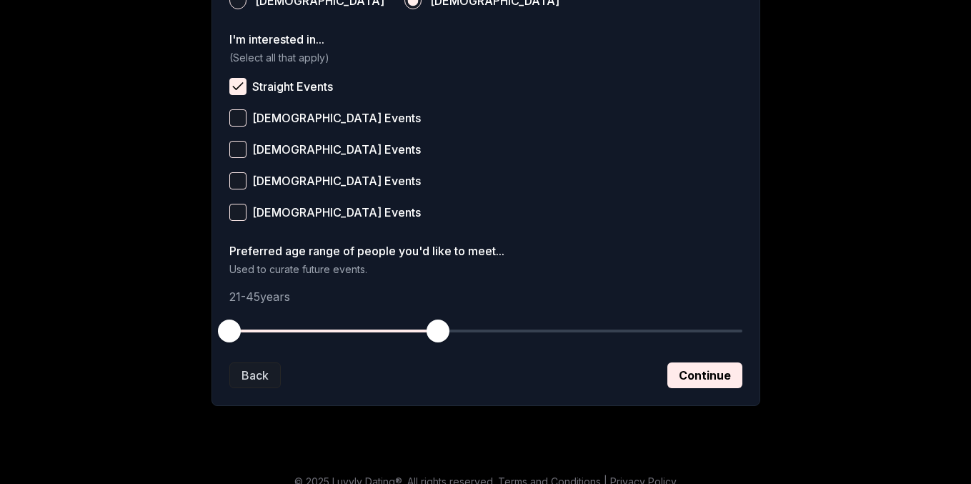
scroll to position [593, 0]
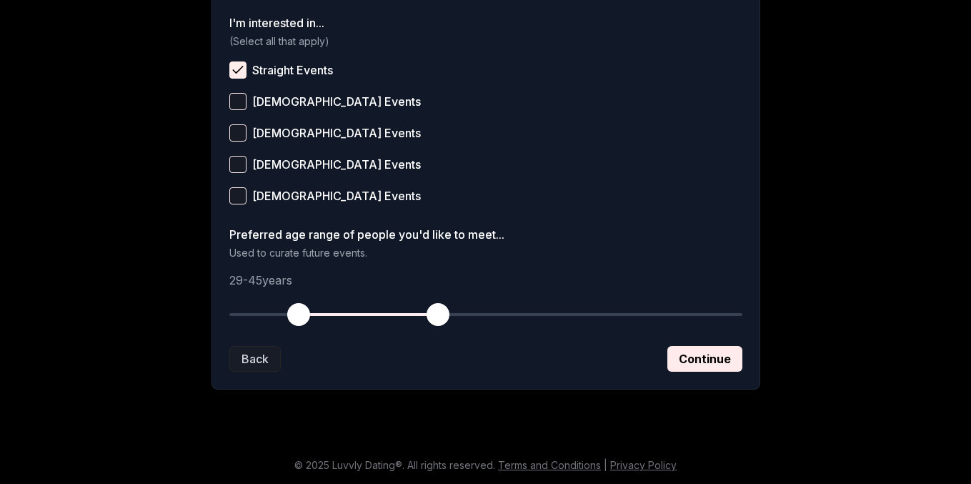
drag, startPoint x: 233, startPoint y: 317, endPoint x: 299, endPoint y: 322, distance: 65.9
click at [299, 322] on span "button" at bounding box center [298, 314] width 23 height 23
drag, startPoint x: 433, startPoint y: 307, endPoint x: 409, endPoint y: 310, distance: 24.5
click at [409, 310] on span "button" at bounding box center [411, 314] width 23 height 23
click at [710, 361] on button "Continue" at bounding box center [704, 359] width 75 height 26
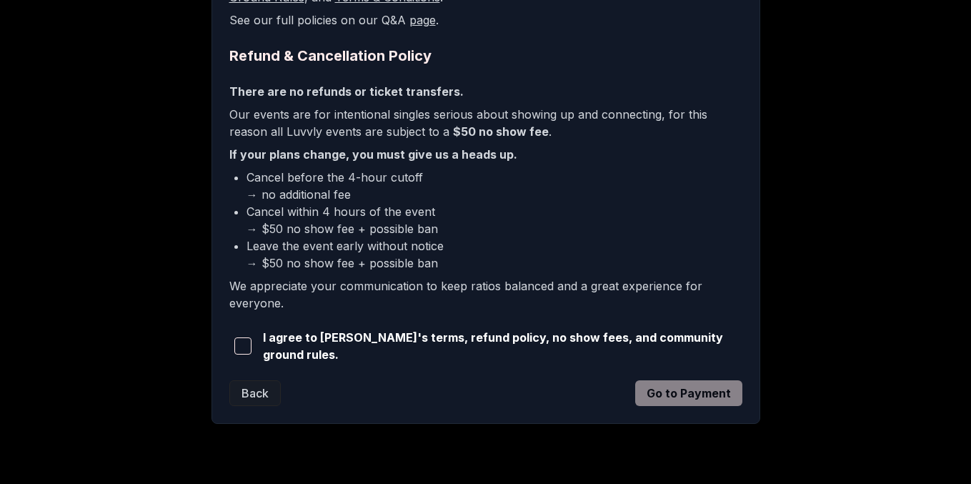
scroll to position [337, 0]
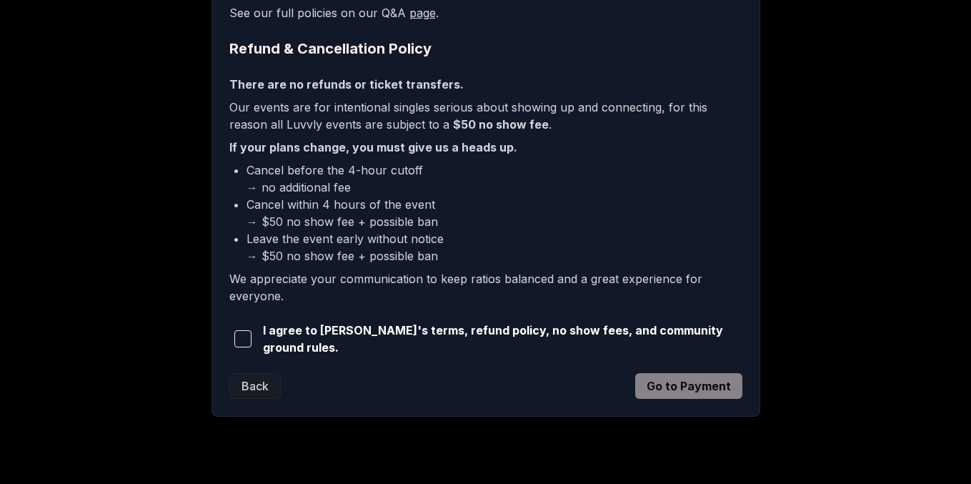
click at [246, 337] on span "button" at bounding box center [242, 338] width 17 height 17
click at [694, 385] on button "Go to Payment" at bounding box center [688, 386] width 107 height 26
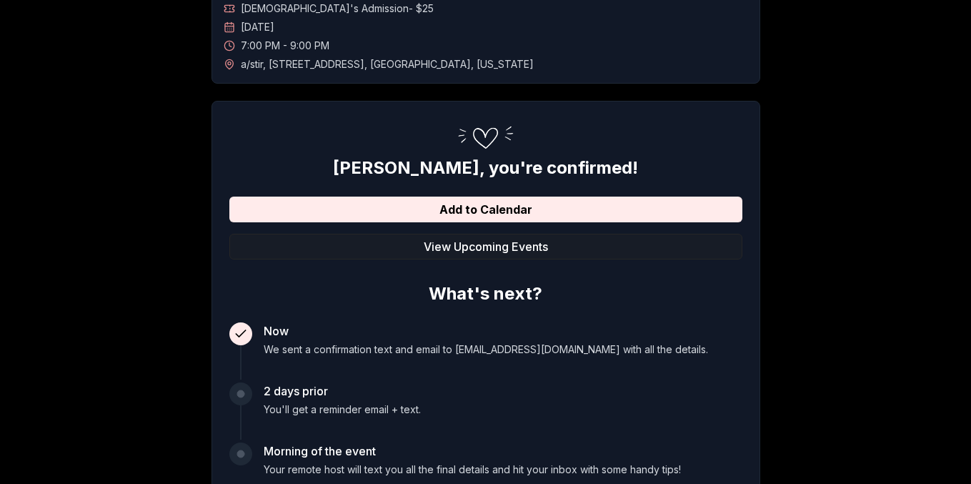
scroll to position [114, 0]
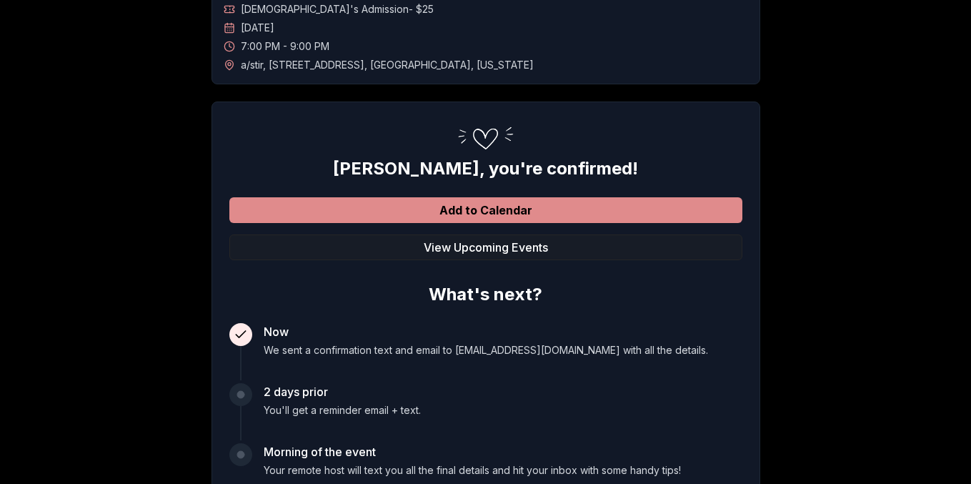
click at [484, 210] on button "Add to Calendar" at bounding box center [485, 210] width 513 height 26
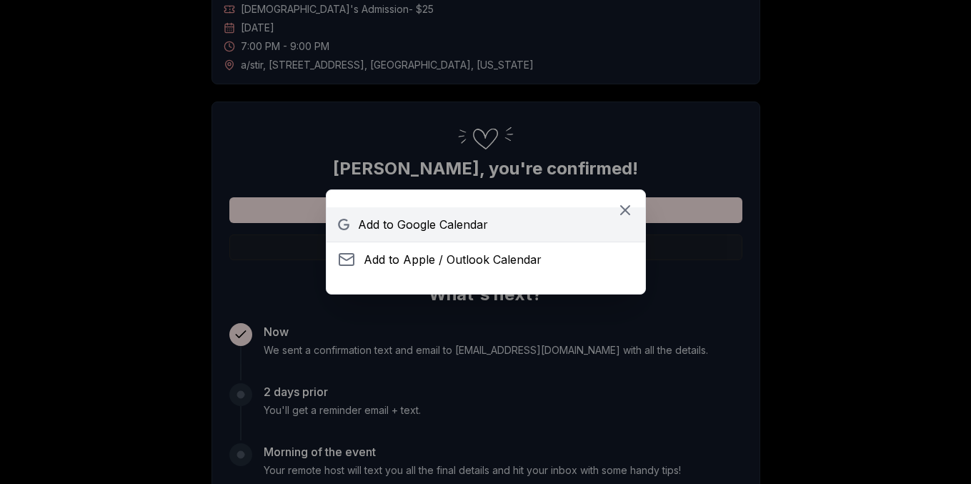
click at [476, 229] on span "Add to Google Calendar" at bounding box center [423, 224] width 130 height 17
